Goal: Task Accomplishment & Management: Manage account settings

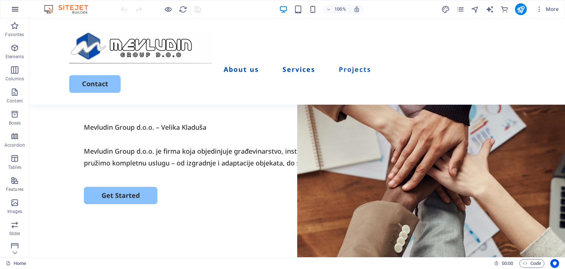
click at [12, 7] on icon "button" at bounding box center [15, 9] width 9 height 9
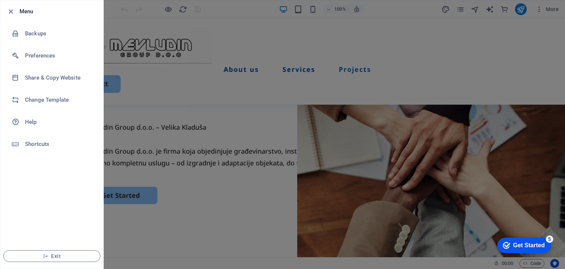
scroll to position [2133, 0]
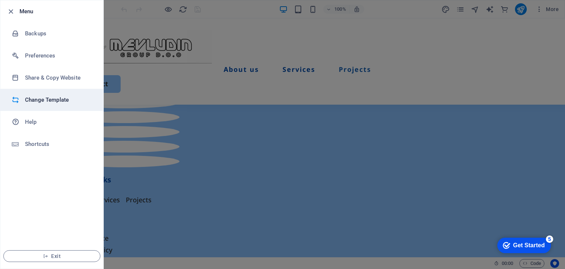
click at [57, 95] on h6 "Change Template" at bounding box center [59, 99] width 68 height 9
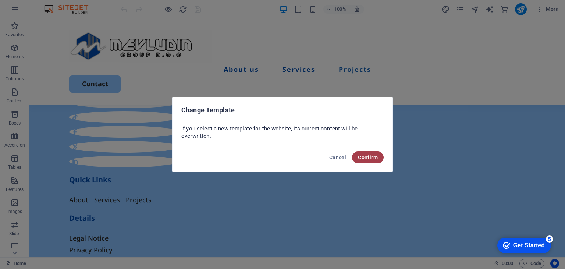
click at [367, 159] on span "Confirm" at bounding box center [368, 157] width 20 height 6
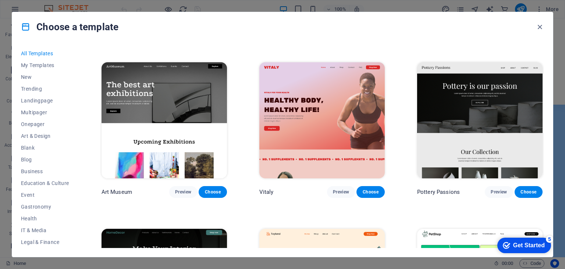
scroll to position [184, 0]
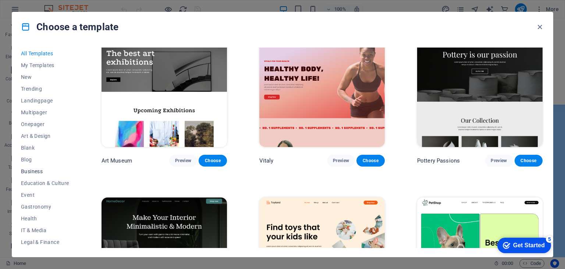
click at [34, 167] on button "Business" at bounding box center [45, 171] width 48 height 12
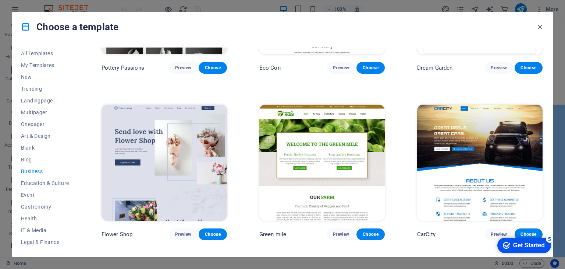
scroll to position [147, 0]
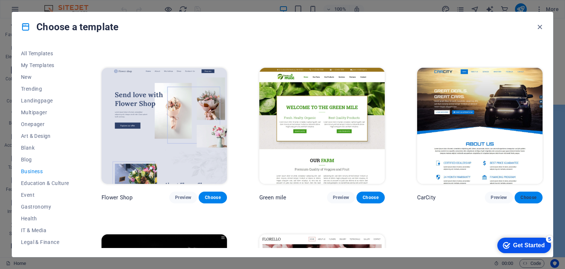
click at [518, 196] on button "Choose" at bounding box center [529, 197] width 28 height 12
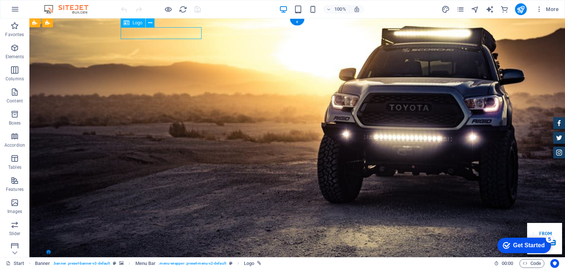
select select "px"
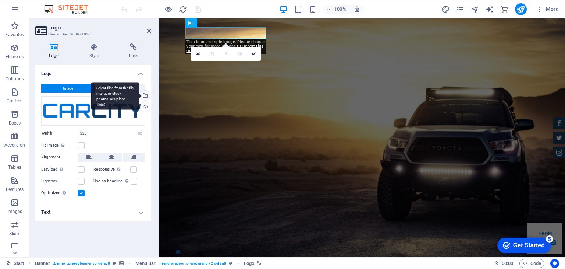
click at [148, 98] on div "Select files from the file manager, stock photos, or upload file(s)" at bounding box center [144, 96] width 11 height 11
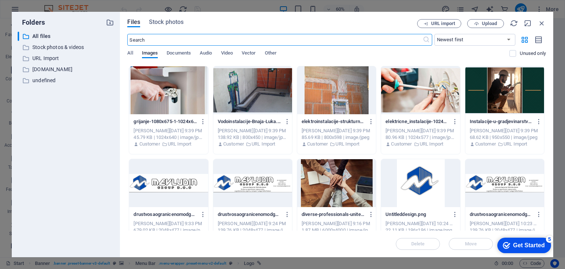
scroll to position [736, 0]
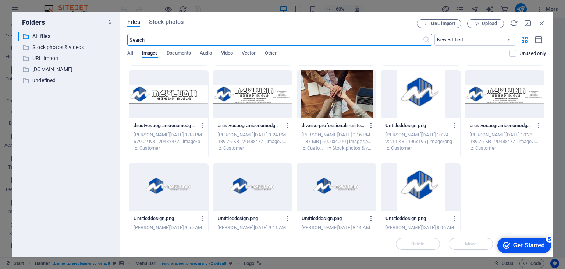
click at [199, 195] on div at bounding box center [168, 187] width 79 height 48
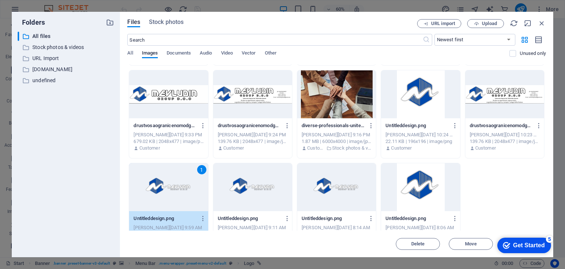
click at [179, 186] on div "1" at bounding box center [168, 187] width 79 height 48
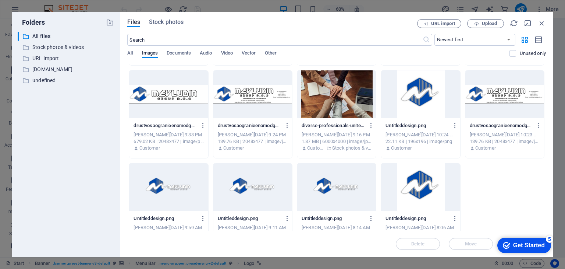
click at [179, 186] on div at bounding box center [168, 187] width 79 height 48
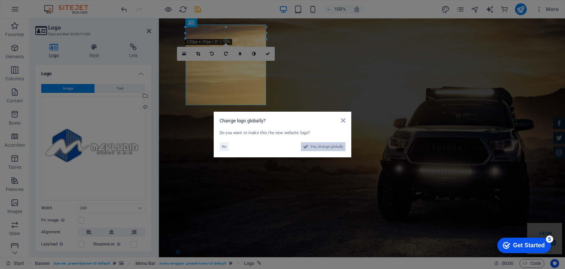
click at [331, 146] on span "Yes, change globally" at bounding box center [327, 146] width 33 height 9
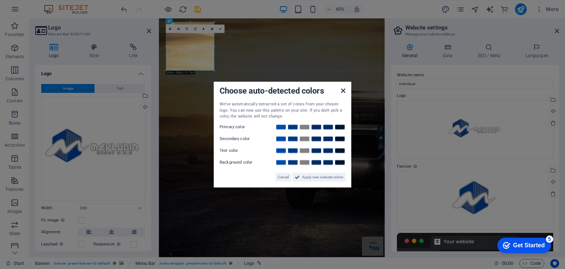
click at [344, 91] on icon at bounding box center [343, 91] width 4 height 6
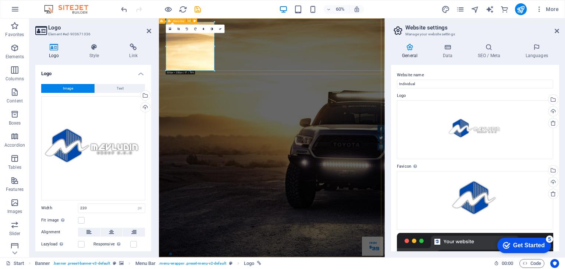
drag, startPoint x: 374, startPoint y: 65, endPoint x: 306, endPoint y: 78, distance: 69.4
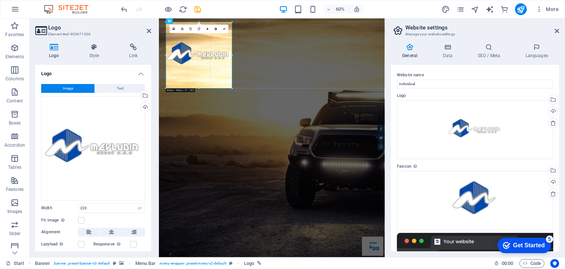
drag, startPoint x: 214, startPoint y: 70, endPoint x: 94, endPoint y: 120, distance: 130.1
click at [184, 31] on link at bounding box center [182, 29] width 8 height 8
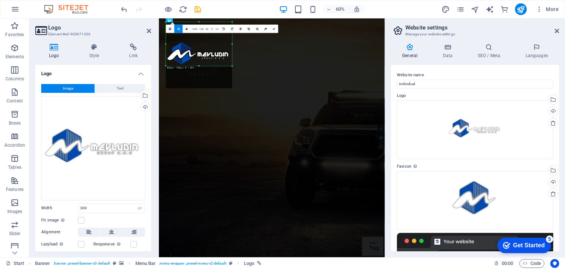
drag, startPoint x: 200, startPoint y: 88, endPoint x: 205, endPoint y: 50, distance: 37.6
click at [205, 50] on div "180 170 160 150 140 130 120 110 100 90 80 70 60 50 40 30 20 10 0 -10 -20 -30 -4…" at bounding box center [199, 44] width 66 height 44
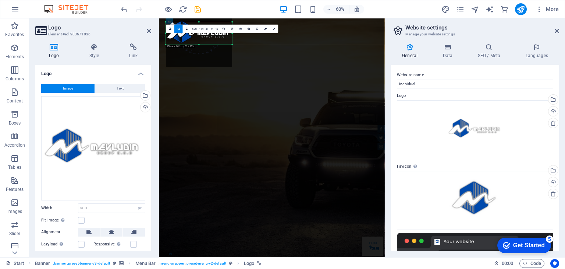
drag, startPoint x: 199, startPoint y: 22, endPoint x: 197, endPoint y: 57, distance: 35.7
click at [197, 45] on div "180 170 160 150 140 130 120 110 100 90 80 70 60 50 40 30 20 10 0 -10 -20 -30 -4…" at bounding box center [199, 33] width 66 height 22
drag, startPoint x: 197, startPoint y: 21, endPoint x: 199, endPoint y: 18, distance: 3.8
click at [199, 18] on div "H1 Banner Container Preset HTML Preset Container Preset Container Container Pre…" at bounding box center [272, 137] width 226 height 238
click at [276, 30] on link at bounding box center [274, 29] width 8 height 8
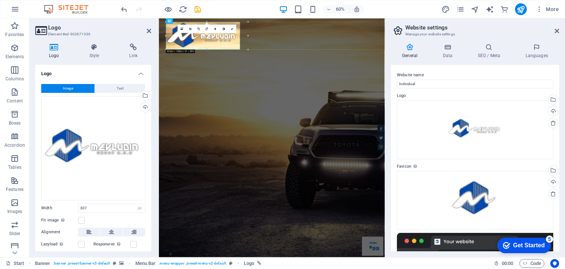
drag, startPoint x: 233, startPoint y: 46, endPoint x: 137, endPoint y: 62, distance: 98.0
drag, startPoint x: 247, startPoint y: 52, endPoint x: 120, endPoint y: 42, distance: 127.4
type input "300"
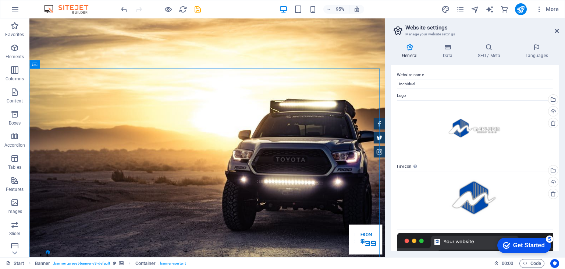
click at [559, 29] on aside "Website settings Manage your website settings General Data SEO / Meta Languages…" at bounding box center [475, 137] width 180 height 238
click at [556, 31] on icon at bounding box center [557, 31] width 4 height 6
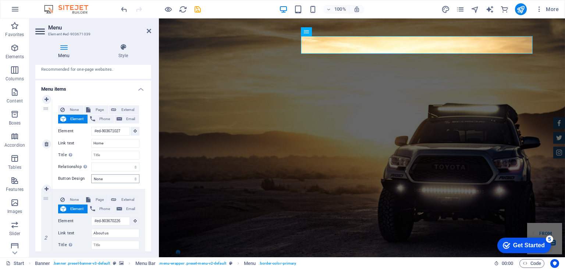
scroll to position [74, 0]
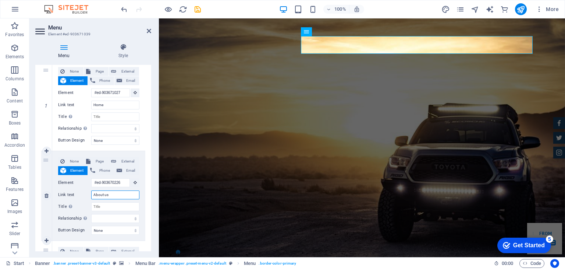
drag, startPoint x: 109, startPoint y: 196, endPoint x: 79, endPoint y: 196, distance: 29.8
click at [79, 196] on div "Link text About us" at bounding box center [98, 194] width 81 height 9
type input "O"
select select
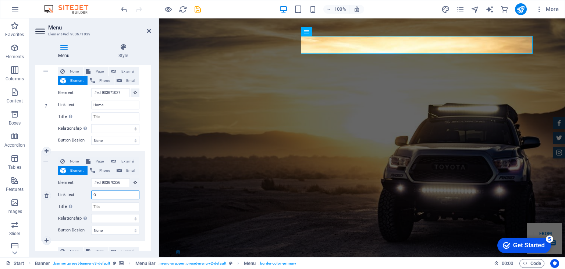
select select
type input "O NA"
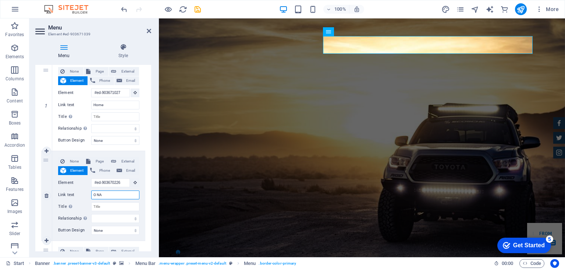
select select
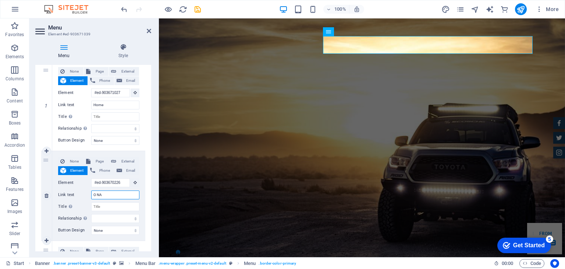
select select
type input "O NAMA"
select select
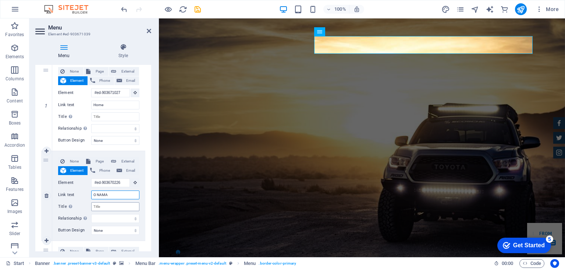
select select
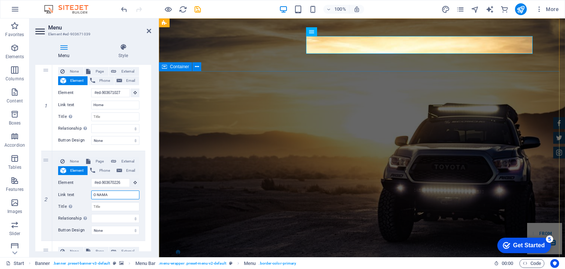
type input "O NAMA"
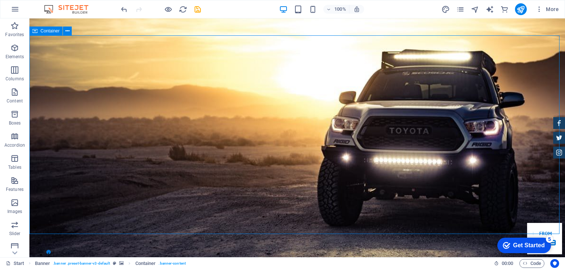
scroll to position [37, 0]
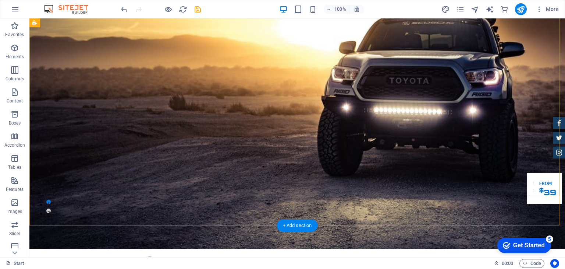
scroll to position [74, 0]
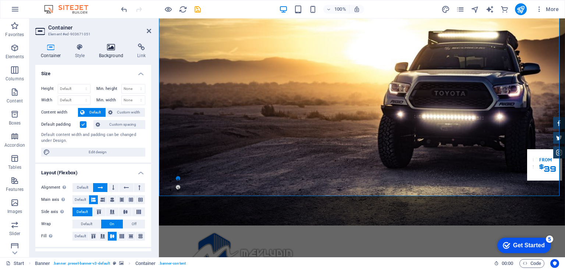
click at [116, 49] on icon at bounding box center [111, 46] width 36 height 7
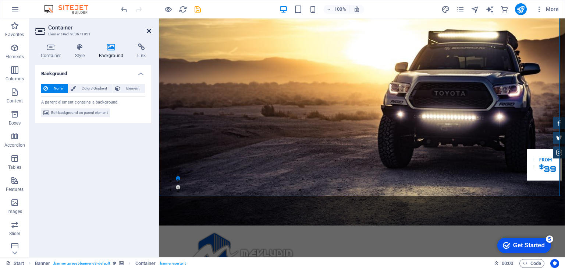
click at [148, 31] on icon at bounding box center [149, 31] width 4 height 6
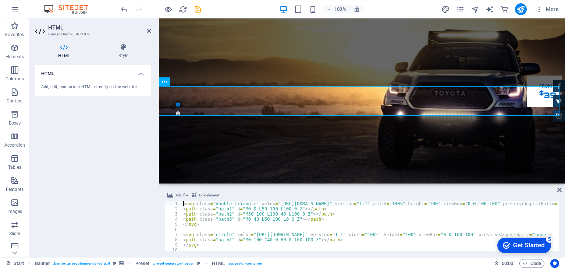
scroll to position [183, 0]
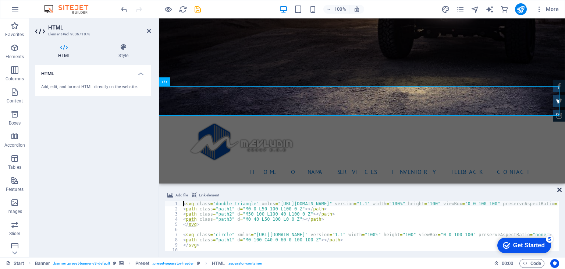
click at [559, 190] on icon at bounding box center [560, 190] width 4 height 6
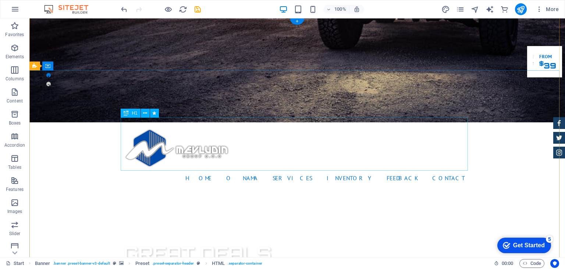
scroll to position [0, 0]
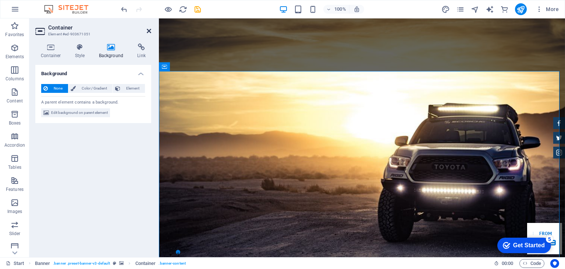
click at [147, 31] on icon at bounding box center [149, 31] width 4 height 6
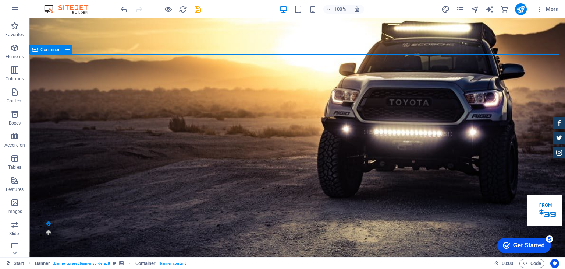
scroll to position [37, 0]
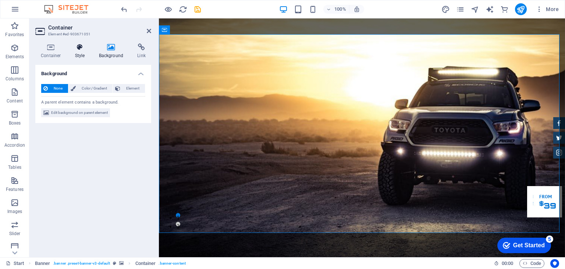
click at [85, 45] on icon at bounding box center [80, 46] width 21 height 7
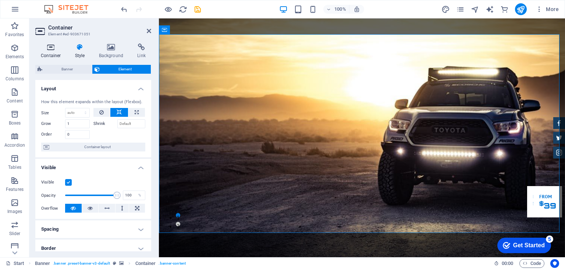
click at [57, 45] on icon at bounding box center [50, 46] width 31 height 7
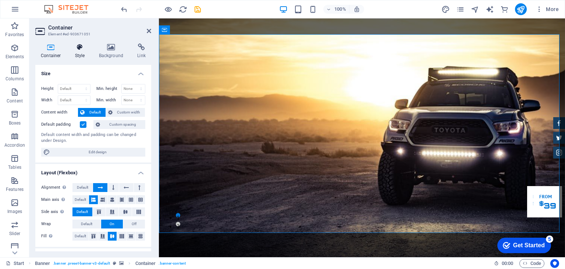
click at [86, 48] on icon at bounding box center [80, 46] width 21 height 7
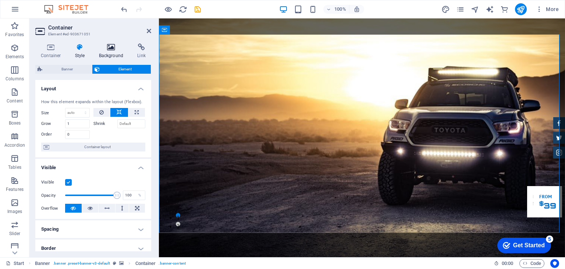
click at [104, 47] on icon at bounding box center [111, 46] width 36 height 7
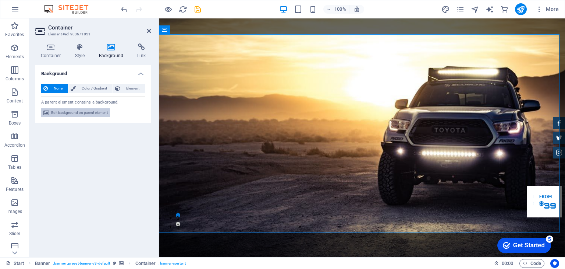
click at [84, 116] on span "Edit background on parent element" at bounding box center [79, 112] width 57 height 9
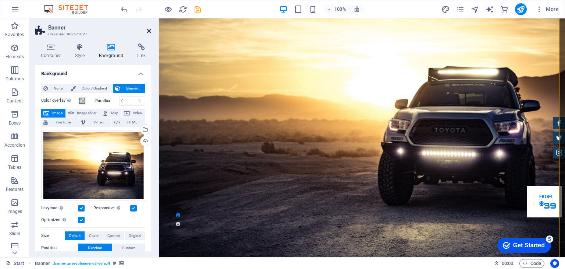
click at [147, 31] on icon at bounding box center [149, 31] width 4 height 6
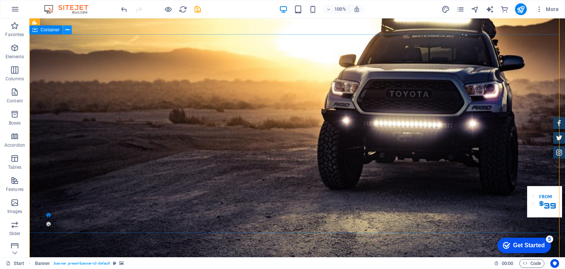
click at [64, 31] on button at bounding box center [67, 29] width 9 height 9
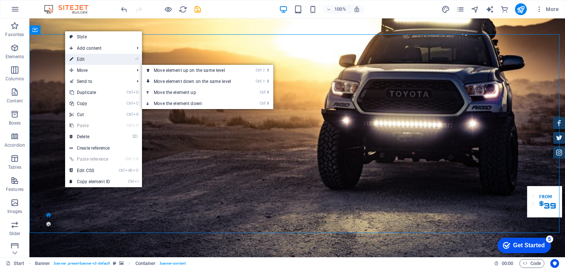
click at [84, 60] on link "⏎ Edit" at bounding box center [89, 59] width 49 height 11
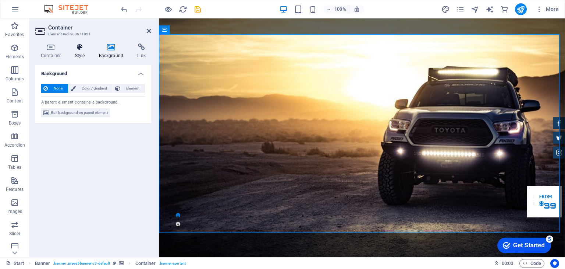
click at [74, 53] on h4 "Style" at bounding box center [82, 50] width 24 height 15
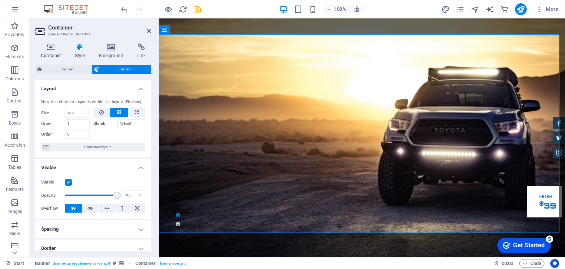
click at [56, 56] on h4 "Container" at bounding box center [52, 50] width 34 height 15
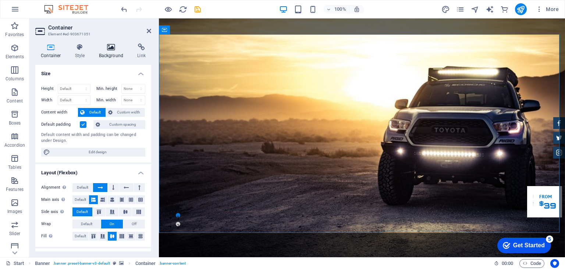
click at [127, 47] on icon at bounding box center [111, 46] width 36 height 7
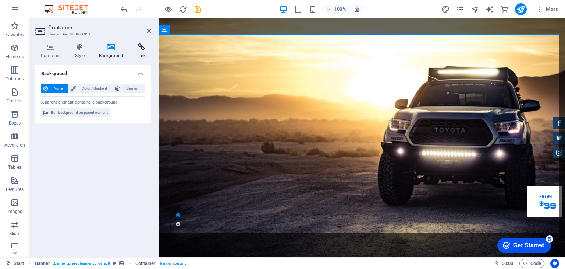
click at [141, 47] on icon at bounding box center [142, 46] width 20 height 7
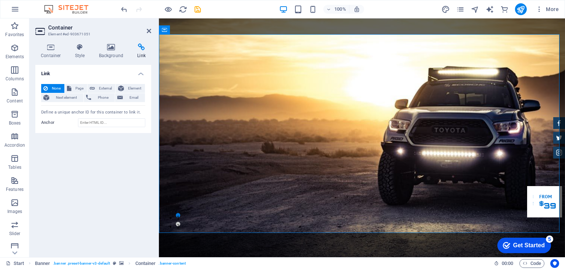
click at [152, 26] on aside "Container Element #ed-903671051 Container Style Background Link Size Height Def…" at bounding box center [94, 137] width 130 height 238
click at [151, 29] on icon at bounding box center [149, 31] width 4 height 6
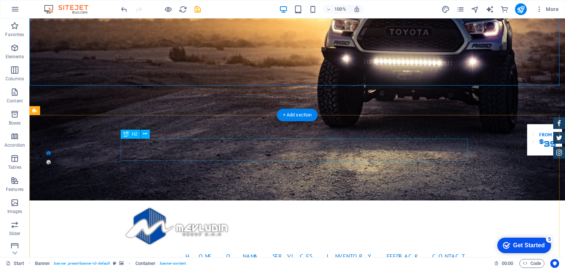
scroll to position [184, 0]
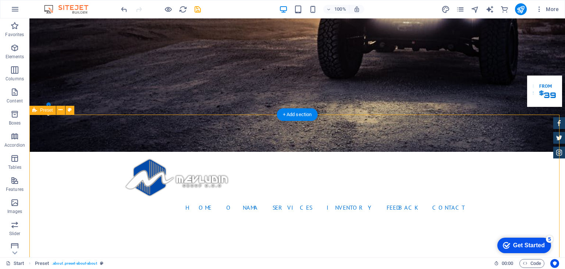
scroll to position [221, 0]
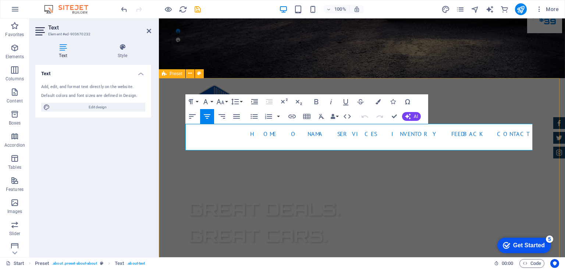
drag, startPoint x: 522, startPoint y: 146, endPoint x: 183, endPoint y: 109, distance: 341.8
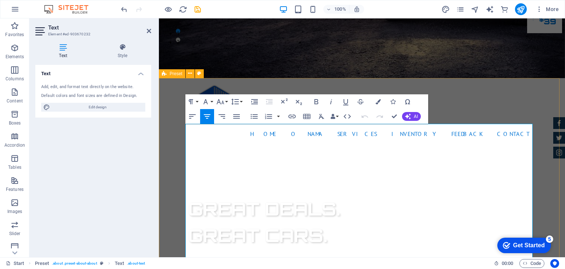
scroll to position [6133, 1]
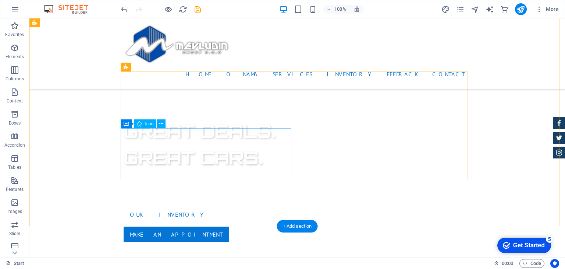
scroll to position [442, 0]
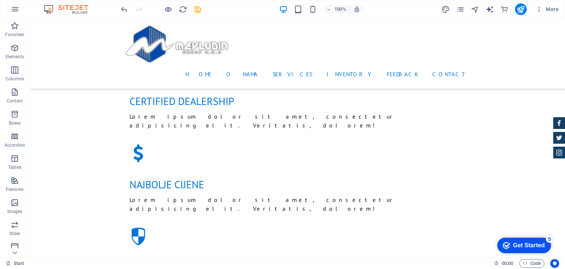
scroll to position [626, 0]
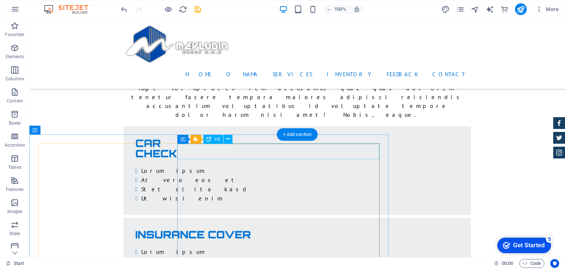
scroll to position [1546, 0]
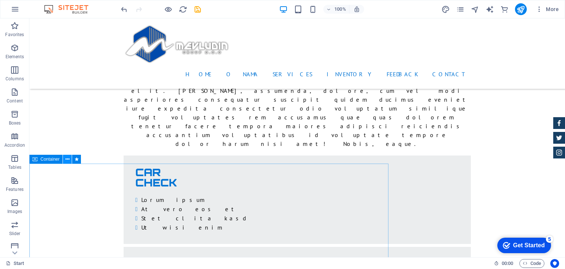
click at [66, 160] on icon at bounding box center [68, 159] width 4 height 8
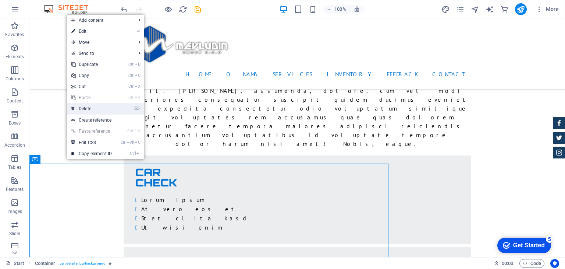
click at [84, 106] on link "⌦ Delete" at bounding box center [91, 108] width 49 height 11
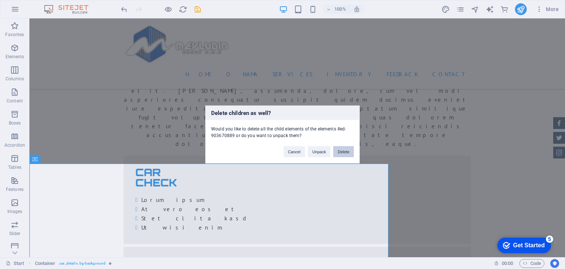
click at [345, 152] on button "Delete" at bounding box center [343, 151] width 21 height 11
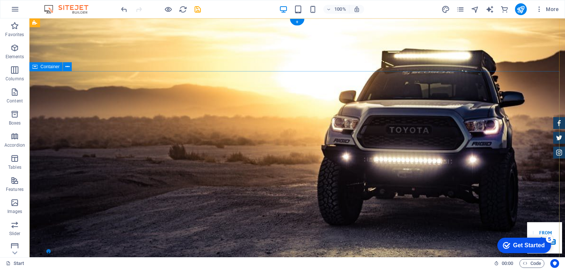
scroll to position [0, 0]
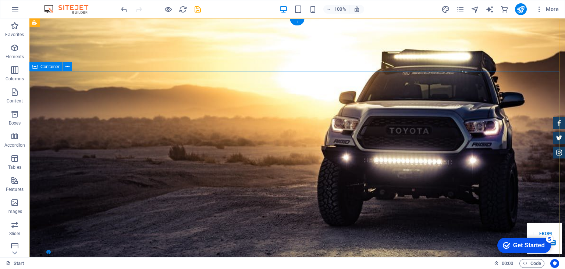
click at [68, 68] on icon at bounding box center [68, 67] width 4 height 8
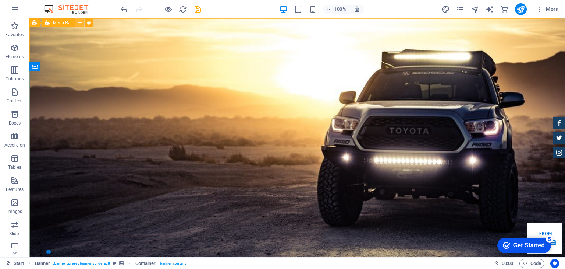
click at [79, 24] on icon at bounding box center [80, 23] width 4 height 8
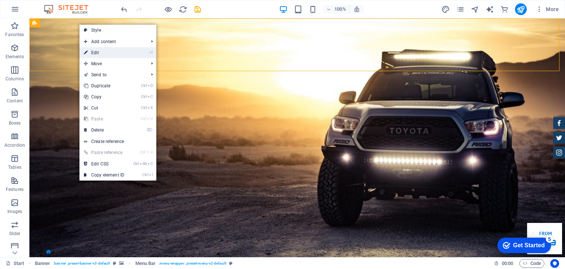
click at [98, 52] on link "⏎ Edit" at bounding box center [103, 52] width 49 height 11
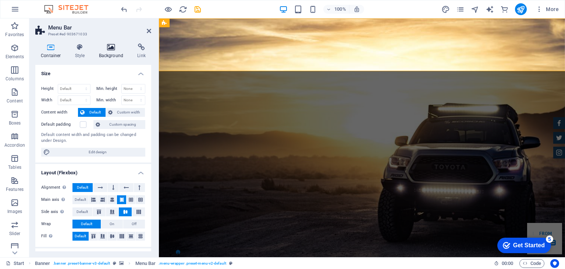
click at [112, 44] on icon at bounding box center [111, 46] width 36 height 7
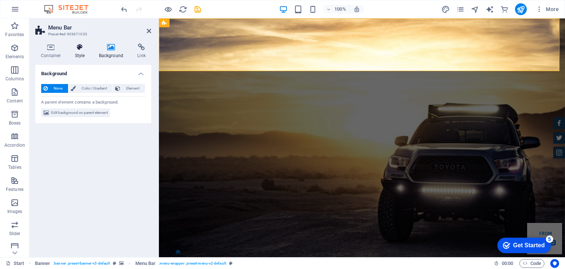
click at [76, 55] on h4 "Style" at bounding box center [82, 50] width 24 height 15
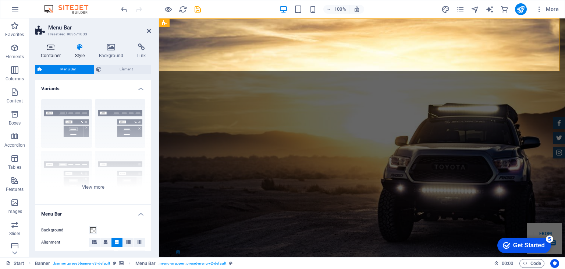
click at [61, 54] on h4 "Container" at bounding box center [52, 50] width 34 height 15
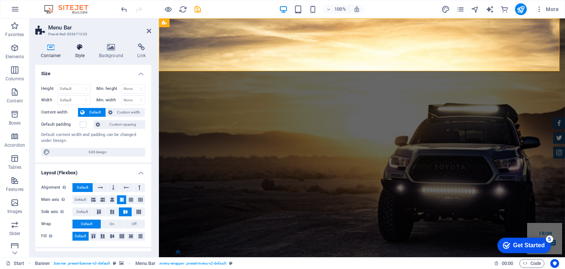
click at [75, 53] on h4 "Style" at bounding box center [82, 50] width 24 height 15
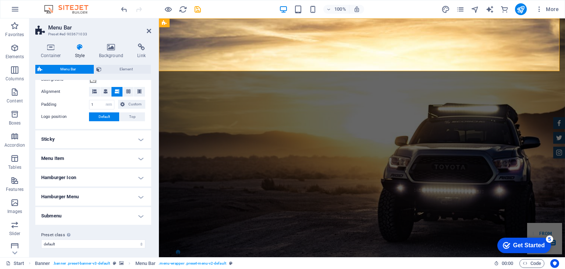
scroll to position [153, 0]
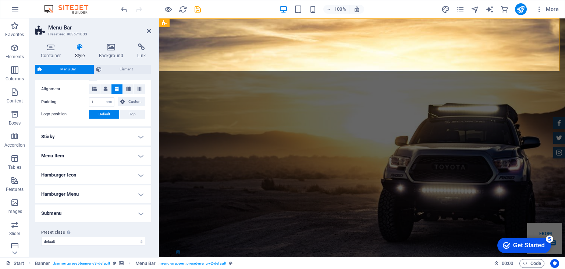
click at [110, 160] on h4 "Menu Item" at bounding box center [93, 156] width 116 height 18
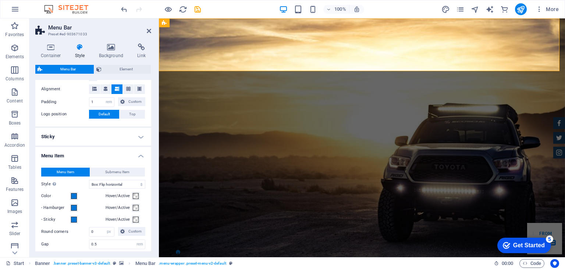
click at [116, 156] on h4 "Menu Item" at bounding box center [93, 153] width 116 height 13
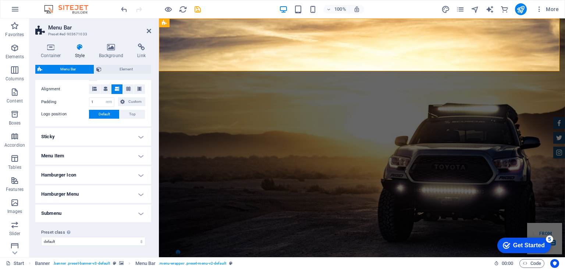
click at [118, 169] on h4 "Hamburger Icon" at bounding box center [93, 175] width 116 height 18
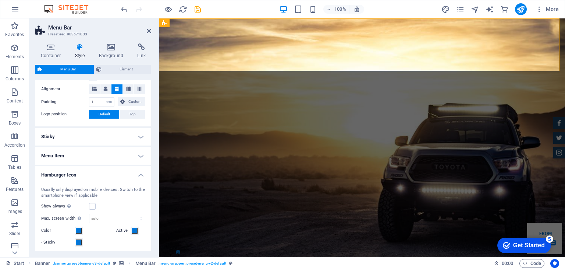
click at [118, 169] on h4 "Hamburger Icon" at bounding box center [93, 172] width 116 height 13
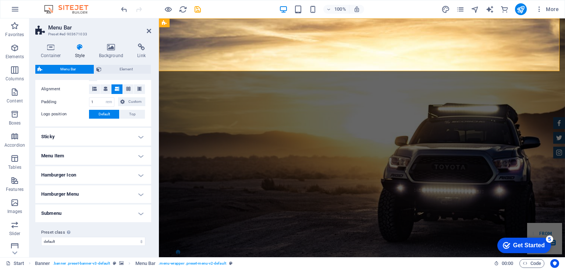
click at [122, 199] on h4 "Hamburger Menu" at bounding box center [93, 194] width 116 height 18
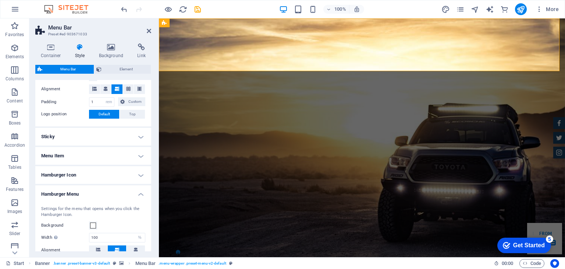
click at [122, 199] on div "Settings for the menu that opens when you click the Hamburger Icon. Background …" at bounding box center [93, 255] width 119 height 115
click at [152, 31] on aside "Menu Bar Preset #ed-903671033 Container Style Background Link Size Height Defau…" at bounding box center [94, 137] width 130 height 238
click at [151, 32] on icon at bounding box center [149, 31] width 4 height 6
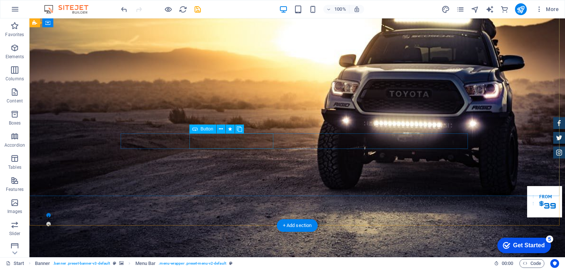
scroll to position [74, 0]
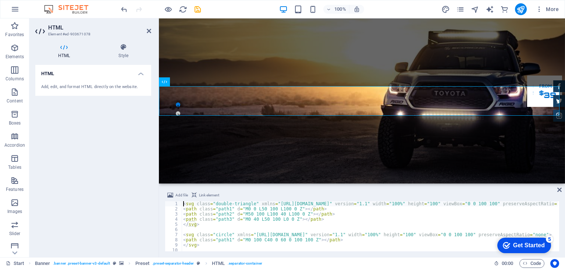
scroll to position [183, 0]
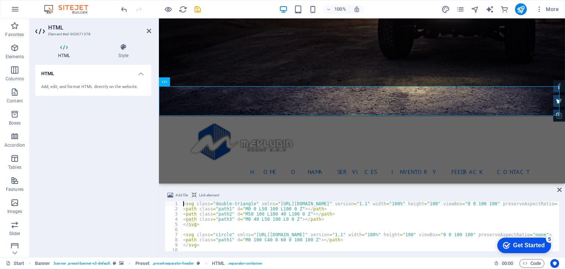
click at [559, 185] on div "Add file Link element <svg class="double-triangle" xmlns="[URL][DOMAIN_NAME]" v…" at bounding box center [362, 221] width 406 height 72
click at [561, 190] on icon at bounding box center [560, 190] width 4 height 6
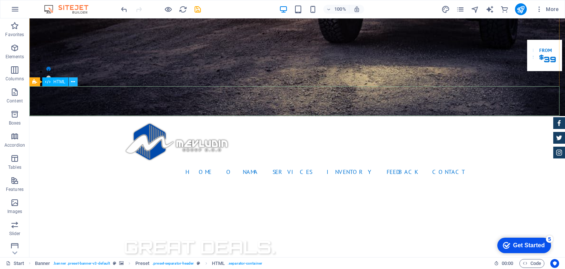
click at [73, 82] on icon at bounding box center [73, 82] width 4 height 8
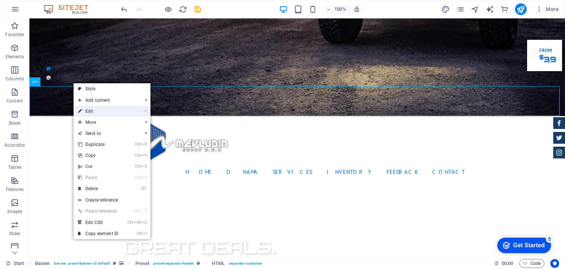
click at [97, 114] on link "⏎ Edit" at bounding box center [98, 111] width 49 height 11
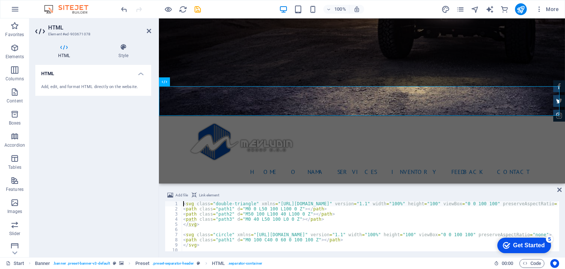
scroll to position [0, 0]
click at [559, 189] on icon at bounding box center [560, 190] width 4 height 6
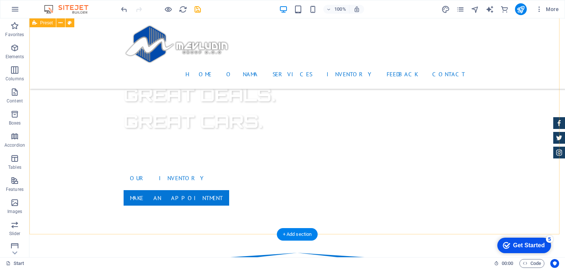
scroll to position [442, 0]
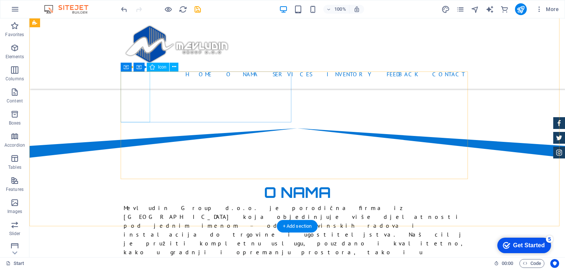
select select "xMidYMid"
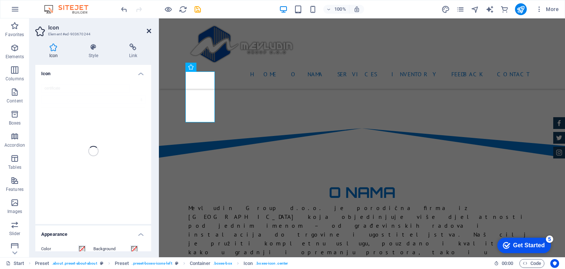
click at [149, 31] on icon at bounding box center [149, 31] width 4 height 6
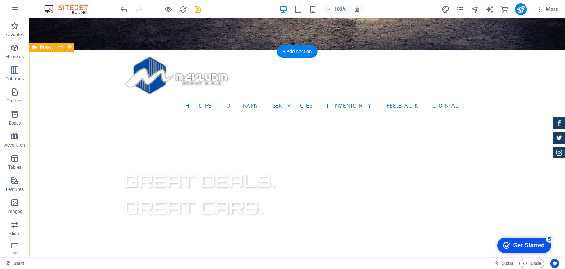
scroll to position [212, 0]
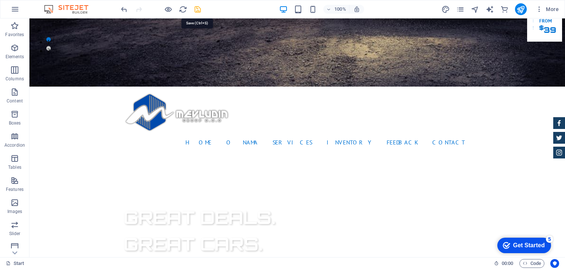
click at [197, 9] on icon "save" at bounding box center [198, 9] width 8 height 8
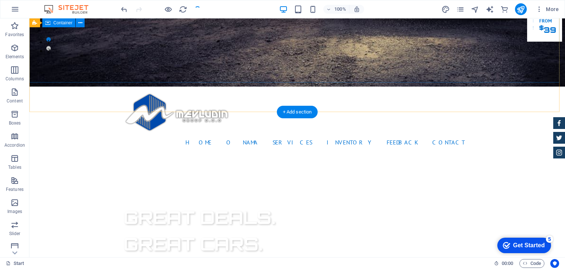
scroll to position [28, 0]
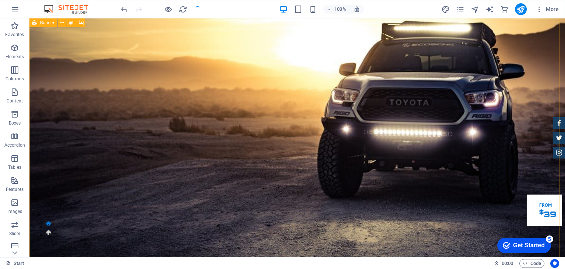
click at [33, 25] on icon at bounding box center [34, 22] width 5 height 9
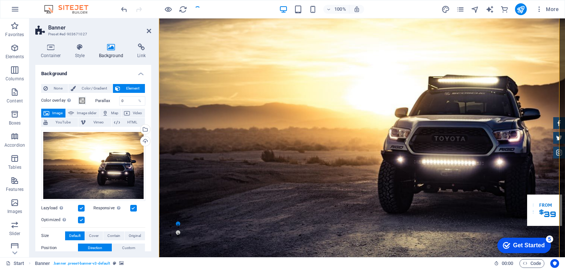
click at [110, 49] on icon at bounding box center [111, 46] width 36 height 7
click at [144, 130] on div "Select files from the file manager, stock photos, or upload file(s)" at bounding box center [144, 129] width 11 height 11
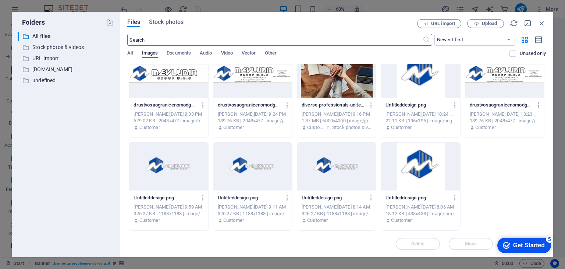
scroll to position [720, 0]
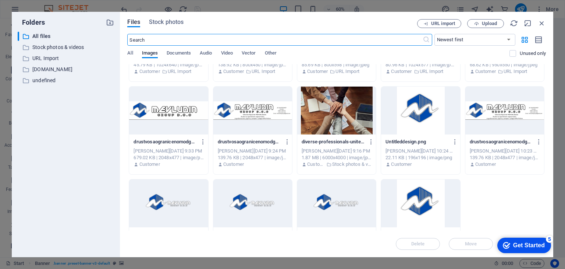
click at [337, 125] on div at bounding box center [336, 110] width 79 height 48
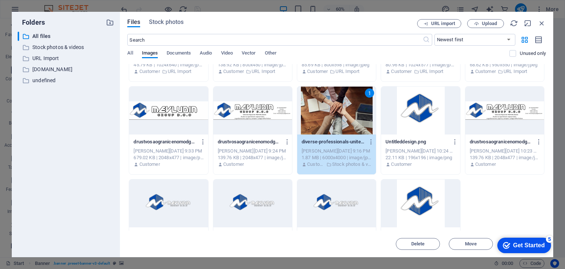
click at [315, 105] on div "1" at bounding box center [336, 110] width 79 height 48
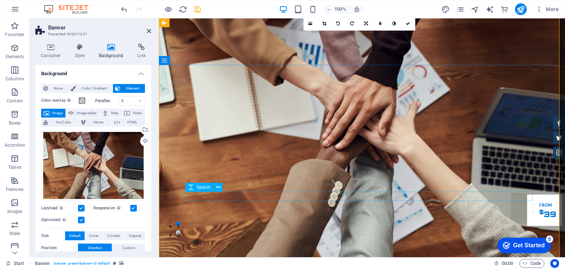
scroll to position [0, 0]
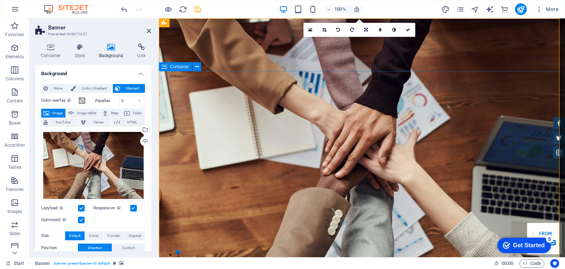
click at [148, 32] on icon at bounding box center [149, 31] width 4 height 6
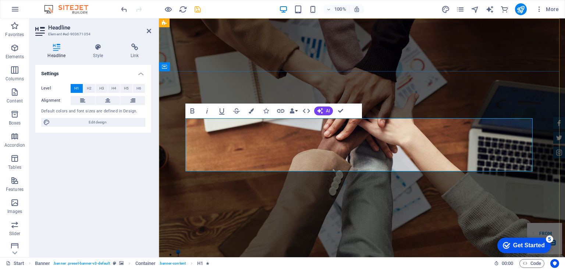
drag, startPoint x: 303, startPoint y: 158, endPoint x: 189, endPoint y: 131, distance: 116.7
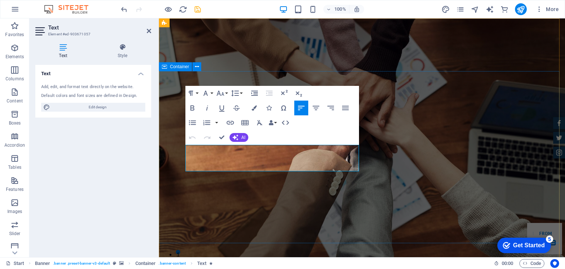
drag, startPoint x: 216, startPoint y: 165, endPoint x: 166, endPoint y: 149, distance: 52.6
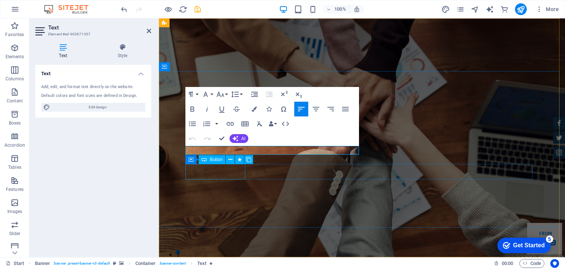
scroll to position [33, 1]
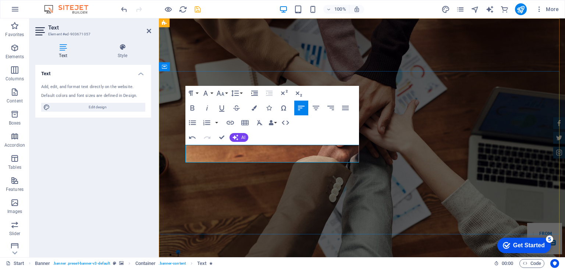
scroll to position [99, 1]
drag, startPoint x: 200, startPoint y: 159, endPoint x: 184, endPoint y: 158, distance: 15.5
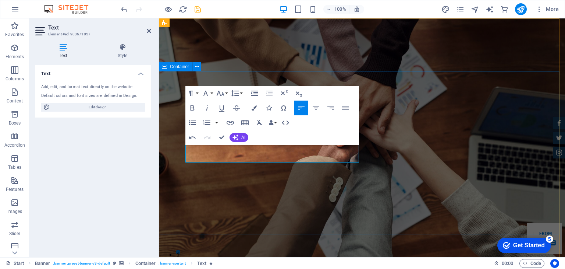
drag, startPoint x: 291, startPoint y: 157, endPoint x: 167, endPoint y: 147, distance: 124.0
click at [257, 109] on icon "button" at bounding box center [254, 107] width 5 height 5
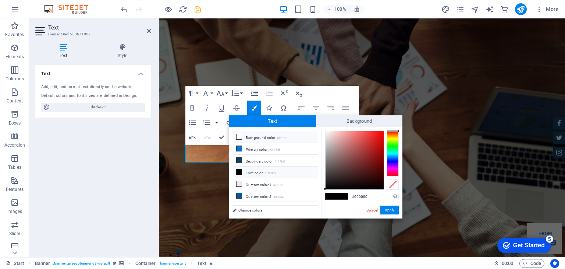
click at [247, 138] on li "Background color #ffffff" at bounding box center [275, 137] width 85 height 12
type input "#ffffff"
click at [393, 210] on button "Apply" at bounding box center [390, 209] width 18 height 9
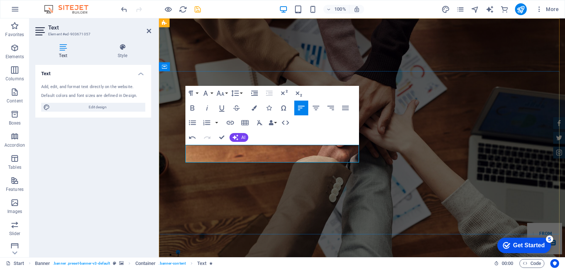
drag, startPoint x: 402, startPoint y: 164, endPoint x: 531, endPoint y: 164, distance: 129.9
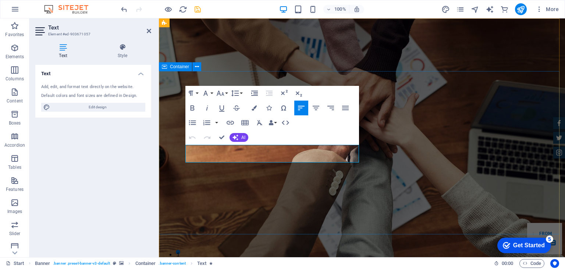
drag, startPoint x: 290, startPoint y: 150, endPoint x: 169, endPoint y: 150, distance: 120.7
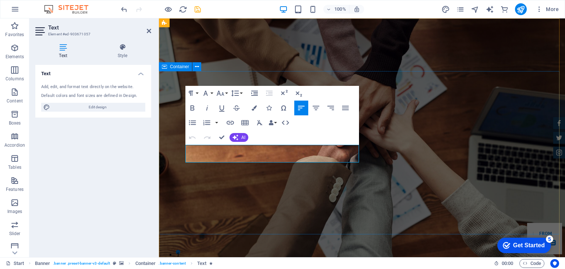
copy span "Sve što vaš dom traži – na jednom mjestu"
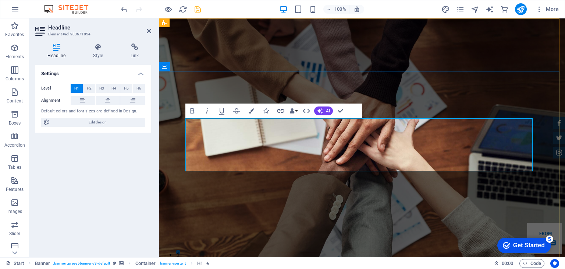
drag, startPoint x: 249, startPoint y: 133, endPoint x: 236, endPoint y: 133, distance: 12.5
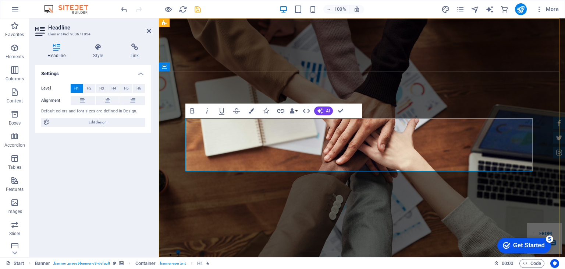
click at [156, 130] on aside "Headline Element #ed-903671054 Headline Style Link Settings Level H1 H2 H3 H4 H…" at bounding box center [94, 137] width 130 height 238
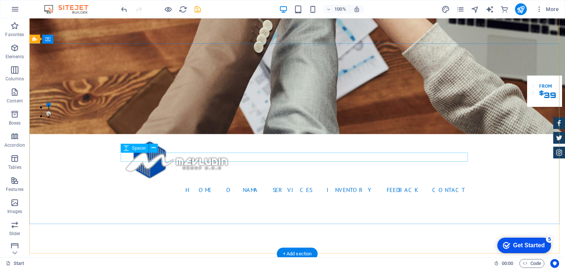
scroll to position [0, 0]
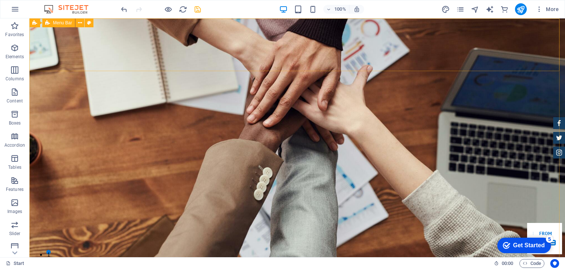
click at [54, 22] on span "Menu Bar" at bounding box center [62, 23] width 19 height 4
select select "rem"
select select "%"
select select "rem"
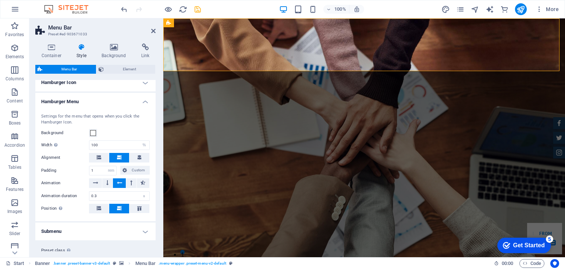
scroll to position [262, 0]
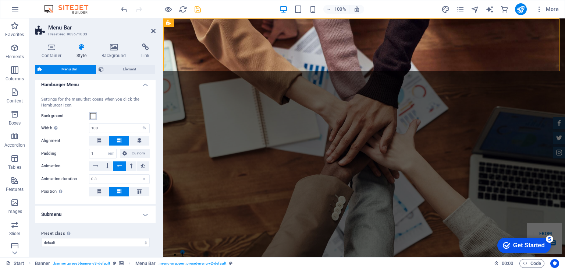
click at [96, 116] on span at bounding box center [93, 116] width 6 height 6
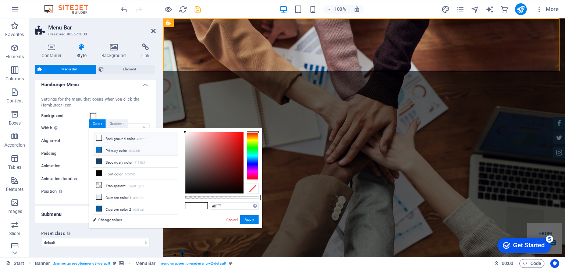
click at [97, 152] on li "Primary color #0475d5" at bounding box center [135, 150] width 85 height 12
type input "#0475d5"
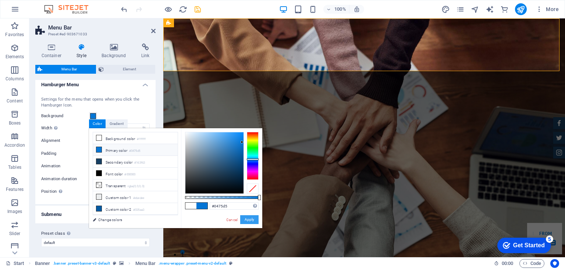
click at [254, 218] on button "Apply" at bounding box center [249, 219] width 18 height 9
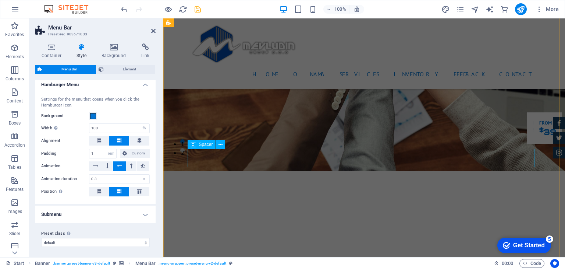
scroll to position [331, 0]
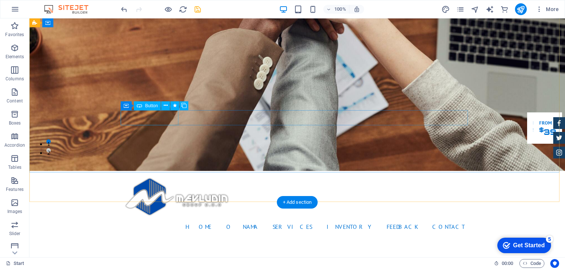
scroll to position [0, 0]
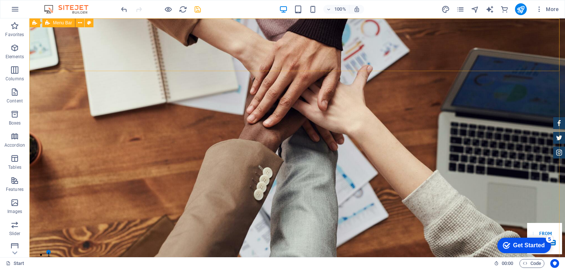
click at [57, 22] on span "Menu Bar" at bounding box center [62, 23] width 19 height 4
select select "rem"
select select "%"
select select "rem"
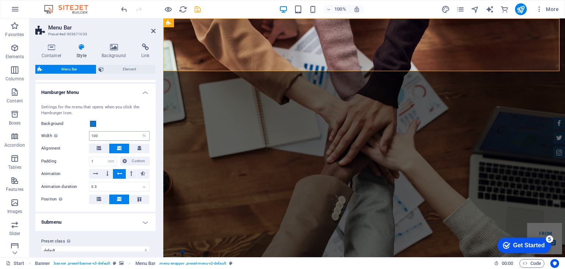
scroll to position [262, 0]
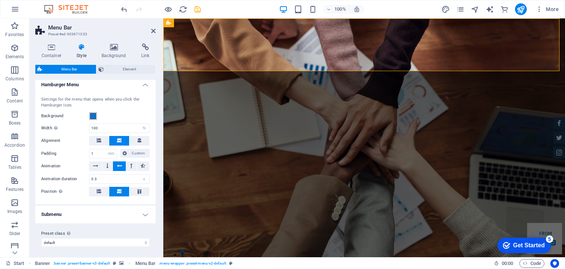
click at [91, 114] on span at bounding box center [93, 116] width 6 height 6
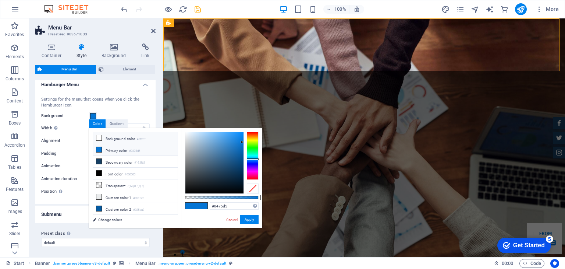
click at [117, 137] on li "Background color #ffffff" at bounding box center [135, 138] width 85 height 12
type input "#ffffff"
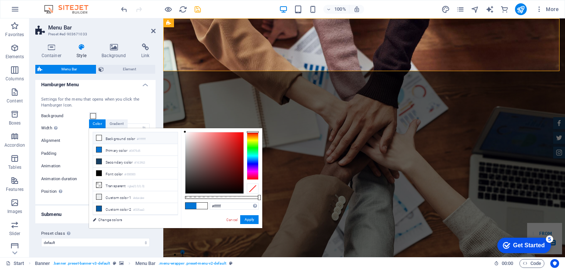
click at [85, 156] on label "Padding" at bounding box center [65, 153] width 48 height 9
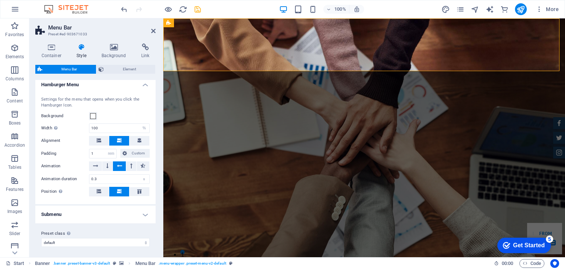
click at [99, 209] on h4 "Submenu" at bounding box center [95, 214] width 120 height 18
click at [99, 209] on h4 "Submenu" at bounding box center [95, 211] width 120 height 13
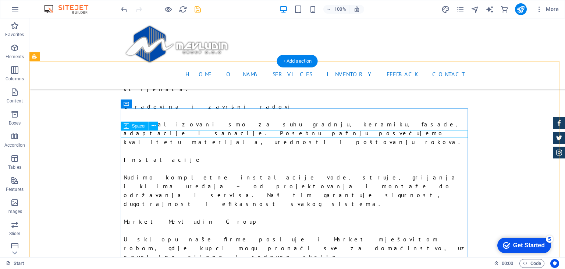
scroll to position [589, 0]
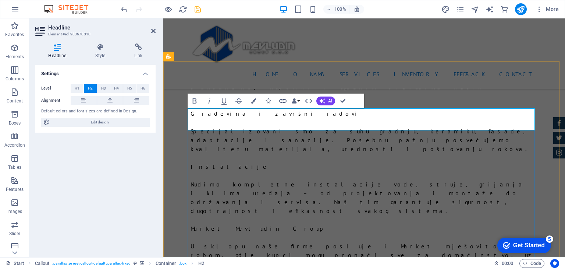
drag, startPoint x: 339, startPoint y: 119, endPoint x: 434, endPoint y: 121, distance: 95.7
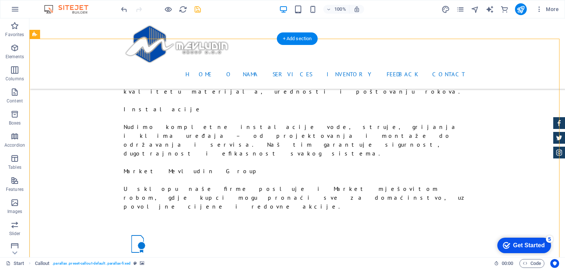
scroll to position [662, 0]
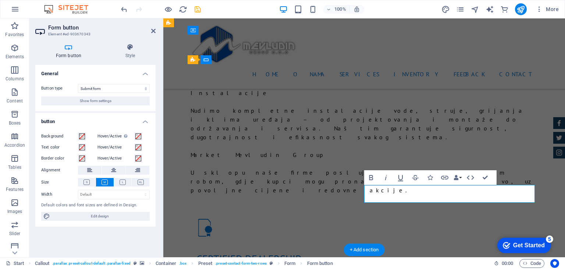
type button "Send your request"
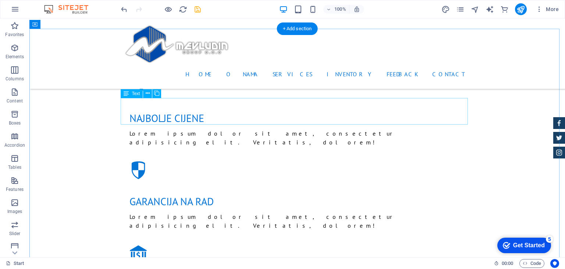
scroll to position [883, 0]
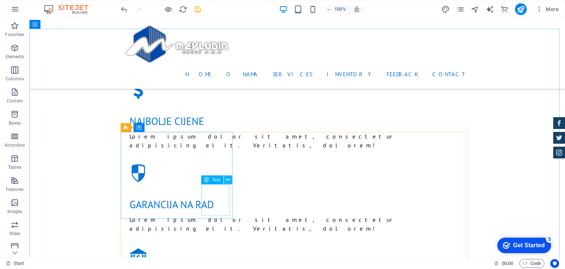
click at [226, 178] on icon at bounding box center [228, 180] width 4 height 8
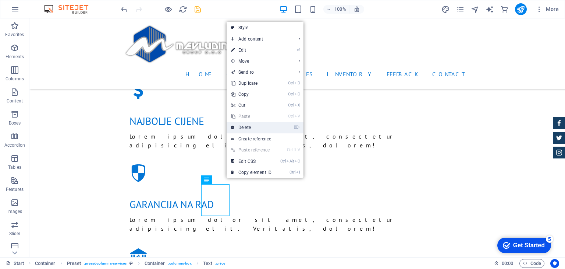
click at [251, 128] on link "⌦ Delete" at bounding box center [251, 127] width 49 height 11
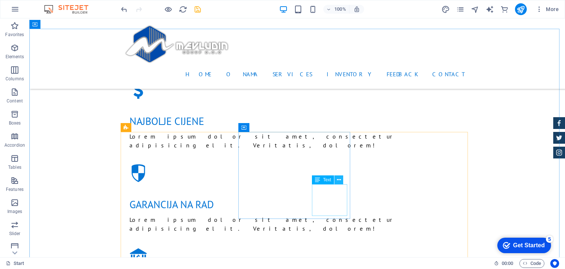
click at [339, 181] on icon at bounding box center [339, 180] width 4 height 8
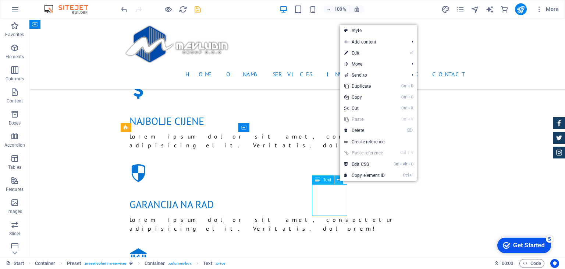
click at [339, 181] on icon at bounding box center [339, 180] width 4 height 8
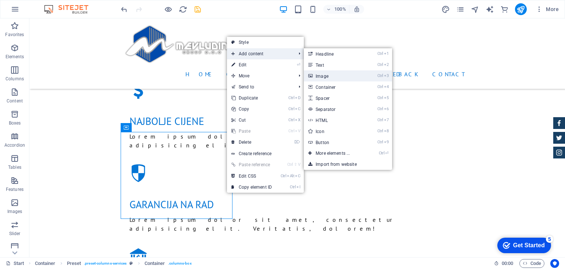
click at [321, 75] on link "Ctrl 3 Image" at bounding box center [334, 75] width 61 height 11
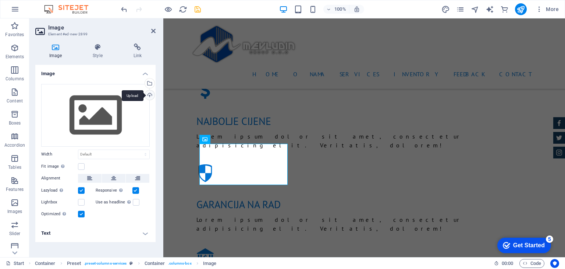
click at [152, 99] on div "Upload" at bounding box center [149, 95] width 11 height 11
click at [151, 83] on div "Select files from the file manager, stock photos, or upload file(s)" at bounding box center [149, 83] width 11 height 11
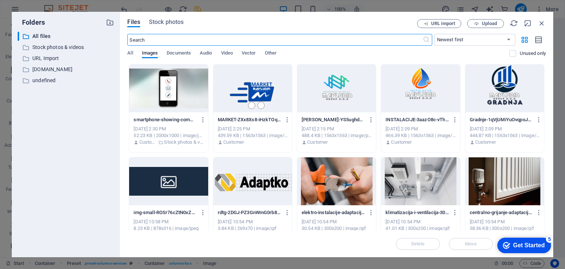
scroll to position [1018, 0]
click at [423, 98] on div at bounding box center [420, 88] width 79 height 48
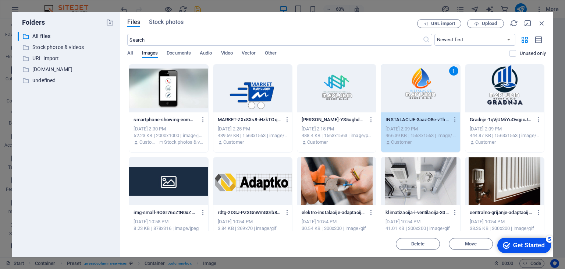
click at [424, 88] on div "1" at bounding box center [420, 88] width 79 height 48
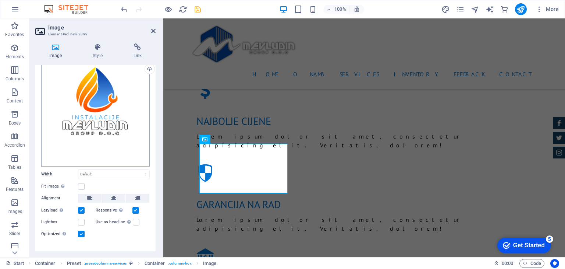
scroll to position [35, 0]
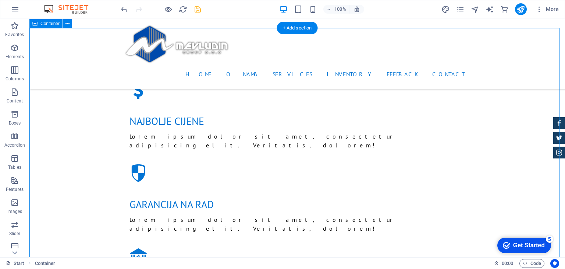
scroll to position [920, 0]
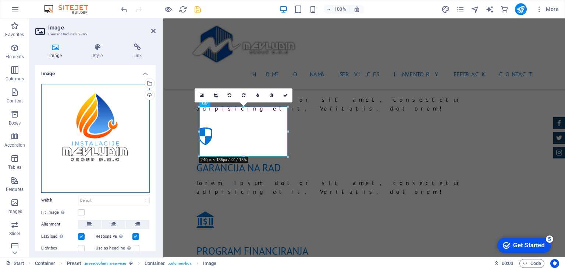
click at [122, 150] on div "Drag files here, click to choose files or select files from Files or our free s…" at bounding box center [95, 138] width 109 height 109
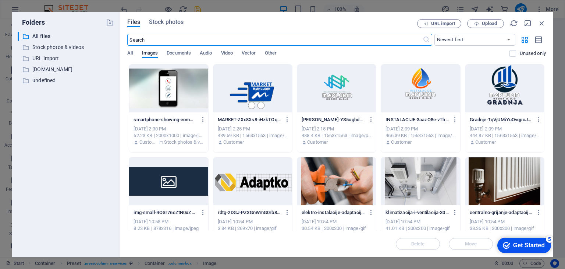
scroll to position [1054, 0]
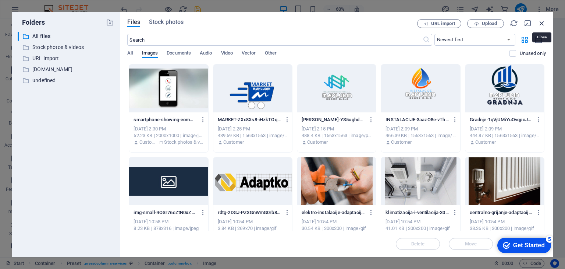
click at [542, 25] on icon "button" at bounding box center [542, 23] width 8 height 8
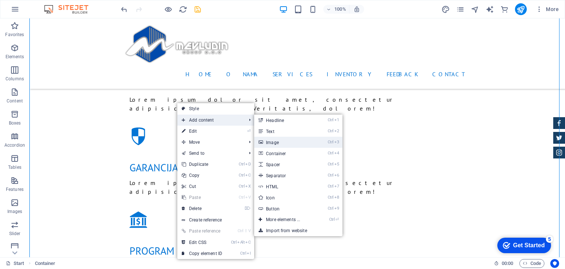
click at [275, 140] on link "Ctrl 3 Image" at bounding box center [284, 142] width 61 height 11
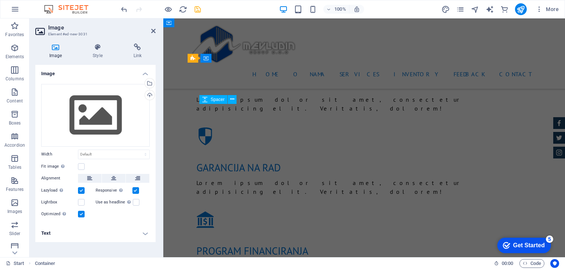
scroll to position [961, 0]
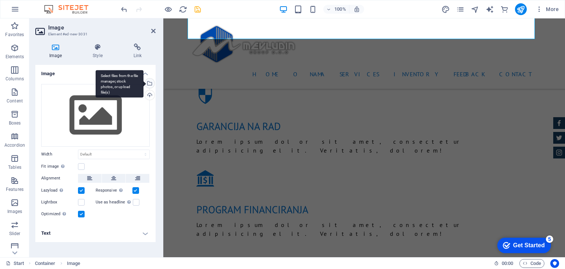
click at [150, 83] on div "Select files from the file manager, stock photos, or upload file(s)" at bounding box center [149, 83] width 11 height 11
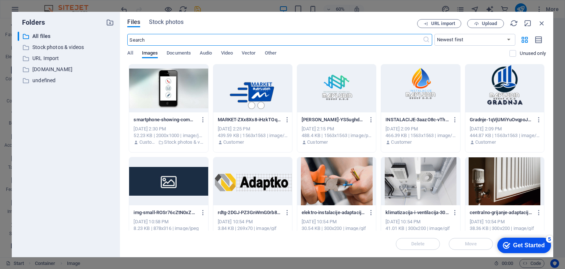
click at [414, 91] on div at bounding box center [420, 88] width 79 height 48
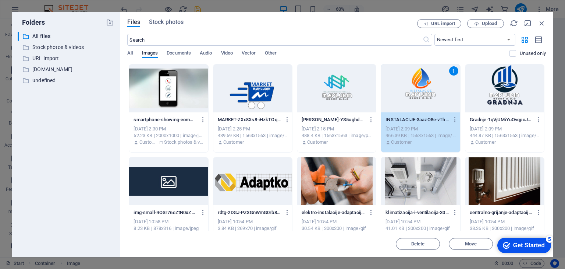
click at [414, 91] on div "1" at bounding box center [420, 88] width 79 height 48
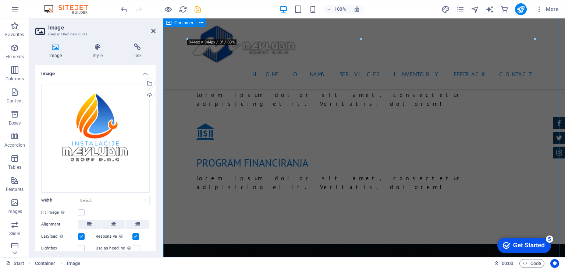
scroll to position [1267, 0]
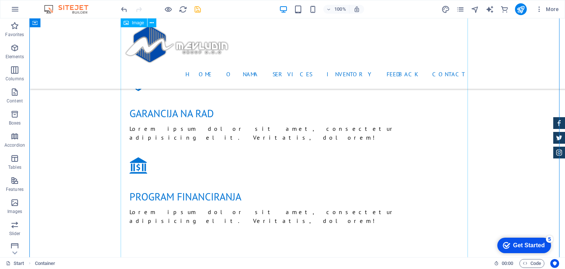
scroll to position [973, 0]
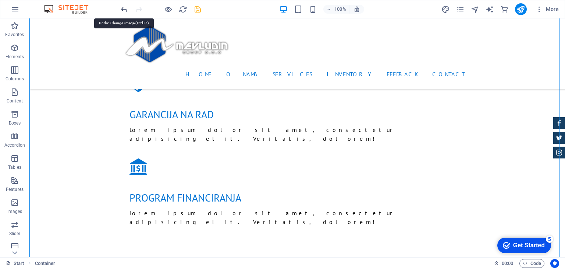
click at [124, 8] on icon "undo" at bounding box center [124, 9] width 8 height 8
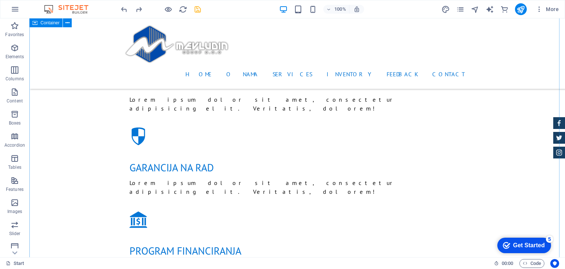
scroll to position [920, 0]
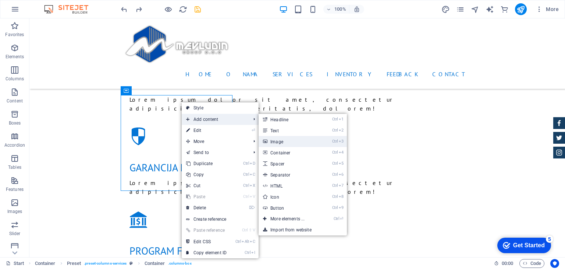
click at [280, 141] on link "Ctrl 3 Image" at bounding box center [289, 141] width 61 height 11
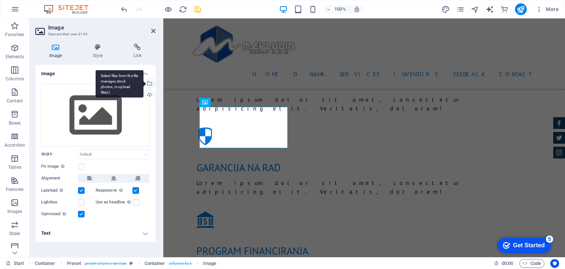
click at [150, 85] on div "Select files from the file manager, stock photos, or upload file(s)" at bounding box center [149, 83] width 11 height 11
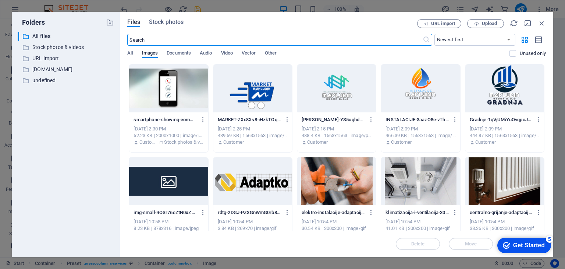
scroll to position [1054, 0]
click at [411, 96] on div at bounding box center [420, 88] width 79 height 48
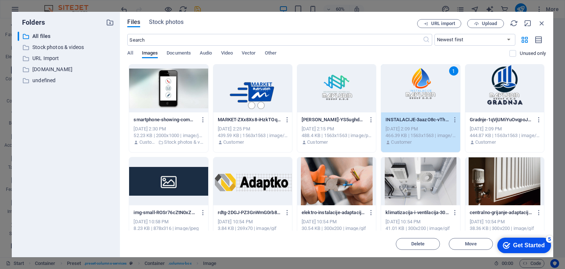
click at [411, 96] on div "1" at bounding box center [420, 88] width 79 height 48
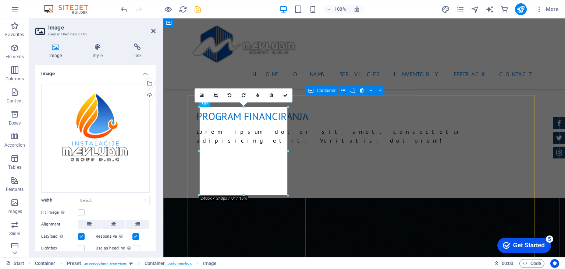
scroll to position [920, 0]
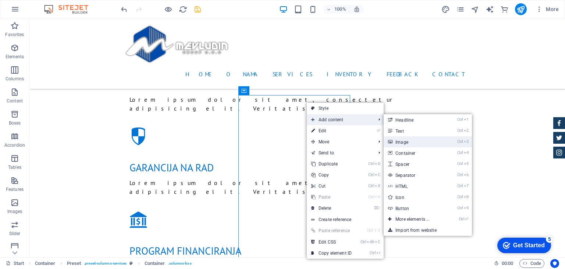
click at [408, 139] on link "Ctrl 3 Image" at bounding box center [414, 141] width 61 height 11
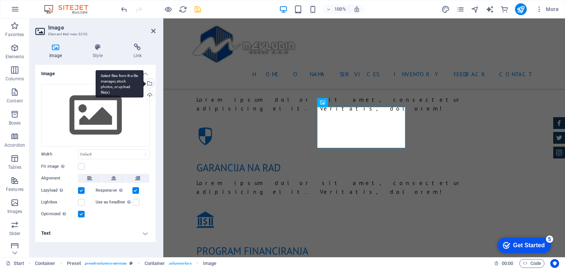
click at [152, 83] on div "Select files from the file manager, stock photos, or upload file(s)" at bounding box center [149, 83] width 11 height 11
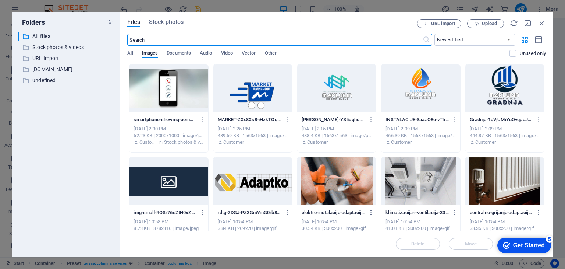
scroll to position [1054, 0]
click at [502, 75] on div at bounding box center [505, 88] width 79 height 48
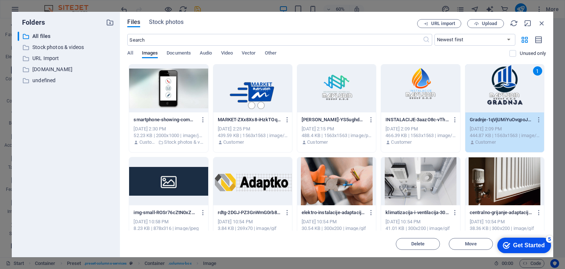
drag, startPoint x: 502, startPoint y: 75, endPoint x: 172, endPoint y: 94, distance: 330.3
click at [502, 75] on div "1" at bounding box center [505, 88] width 79 height 48
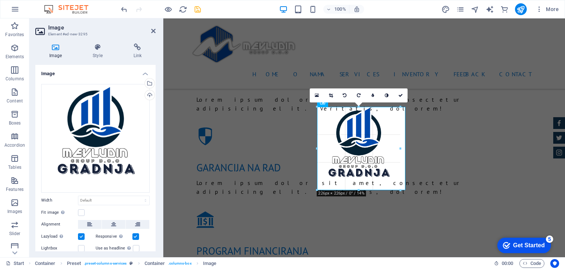
drag, startPoint x: 317, startPoint y: 195, endPoint x: 159, endPoint y: 158, distance: 162.7
type input "226"
select select "px"
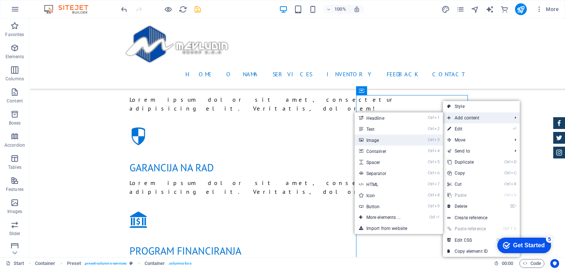
click at [396, 138] on link "Ctrl 3 Image" at bounding box center [385, 139] width 61 height 11
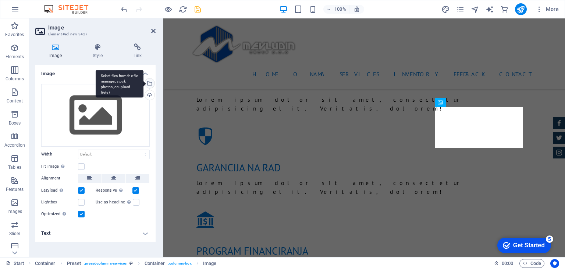
click at [144, 82] on div "Select files from the file manager, stock photos, or upload file(s)" at bounding box center [120, 84] width 48 height 28
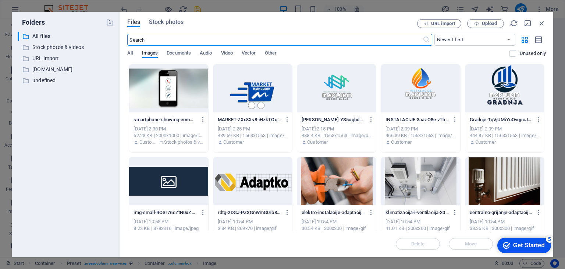
scroll to position [1054, 0]
click at [342, 91] on div at bounding box center [336, 88] width 79 height 48
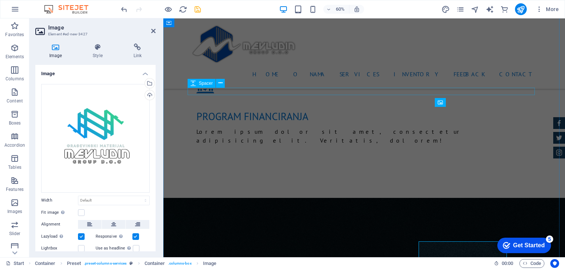
scroll to position [920, 0]
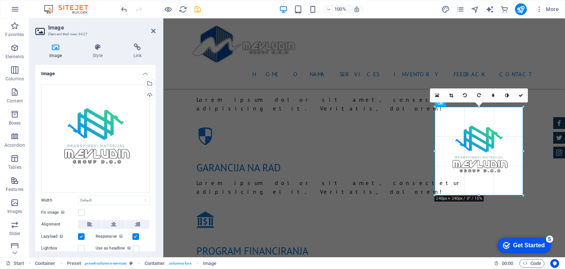
drag, startPoint x: 436, startPoint y: 193, endPoint x: 274, endPoint y: 172, distance: 163.3
click at [437, 191] on div "180 170 160 150 140 130 120 110 100 90 80 70 60 50 40 30 20 10 0 -10 -20 -30 -4…" at bounding box center [479, 151] width 88 height 88
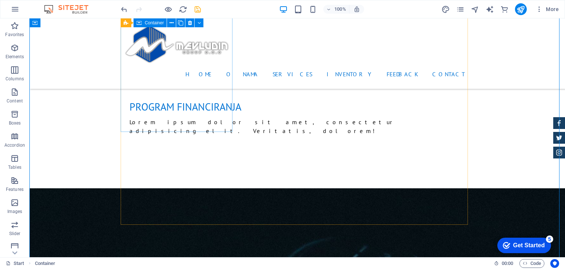
scroll to position [1067, 0]
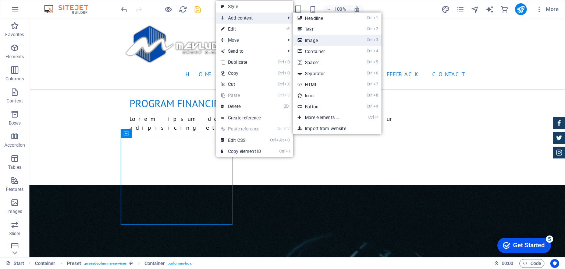
click at [311, 39] on link "Ctrl 3 Image" at bounding box center [323, 40] width 61 height 11
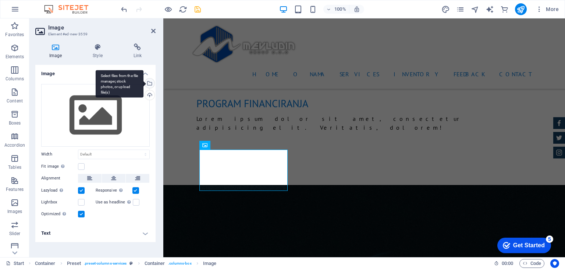
click at [152, 84] on div "Select files from the file manager, stock photos, or upload file(s)" at bounding box center [149, 83] width 11 height 11
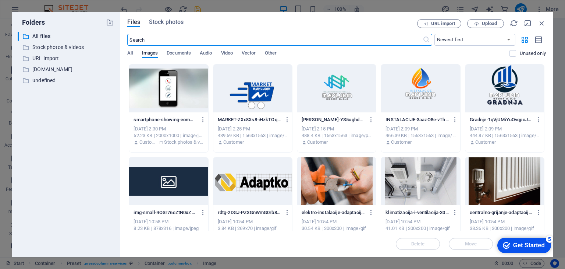
scroll to position [1202, 0]
click at [265, 93] on div at bounding box center [252, 88] width 79 height 48
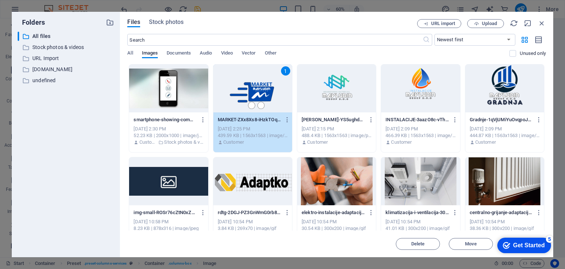
click at [242, 98] on div "1" at bounding box center [252, 88] width 79 height 48
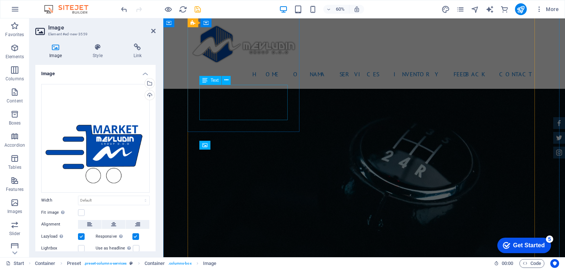
scroll to position [1067, 0]
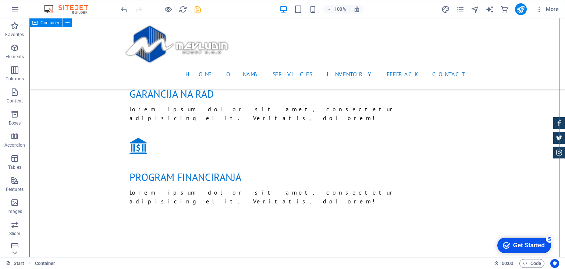
scroll to position [957, 0]
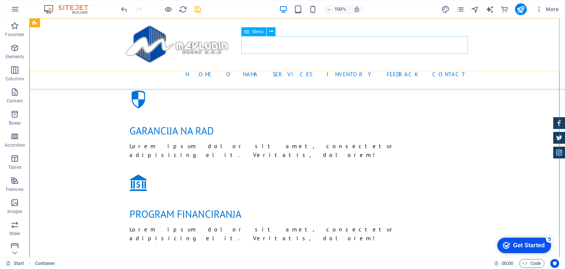
click at [326, 65] on nav "Home O NAMA Services Inventory Feedback Contact" at bounding box center [297, 74] width 347 height 18
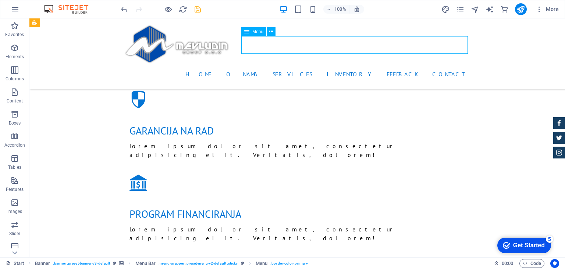
click at [326, 65] on nav "Home O NAMA Services Inventory Feedback Contact" at bounding box center [297, 74] width 347 height 18
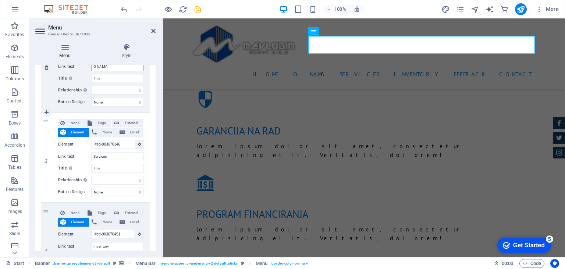
scroll to position [221, 0]
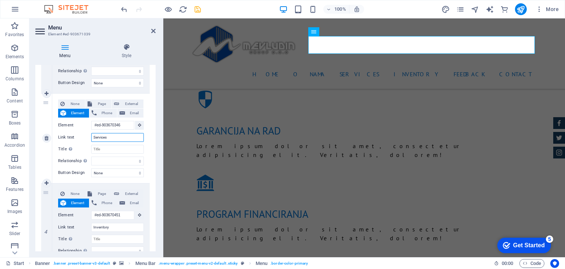
drag, startPoint x: 120, startPoint y: 137, endPoint x: 59, endPoint y: 133, distance: 61.2
click at [59, 133] on div "Link text Services" at bounding box center [101, 137] width 86 height 9
type input "POSLO"
select select
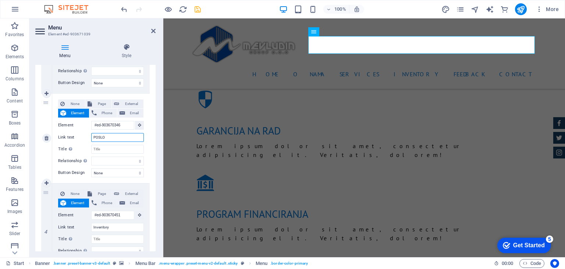
select select
type input "POSLOVN"
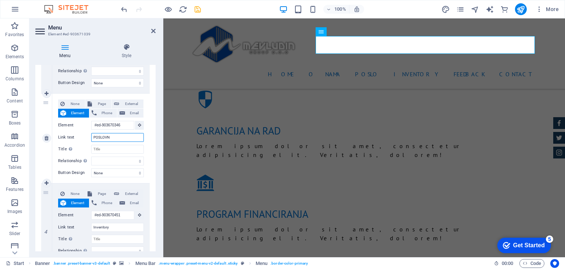
select select
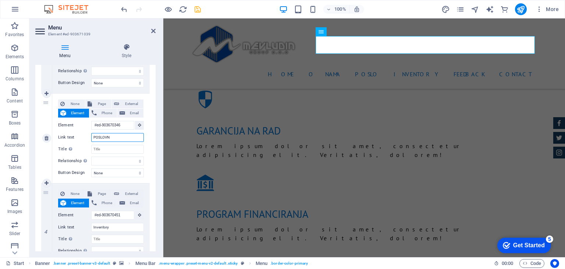
select select
type input "POSLOVNE JEDINICE"
select select
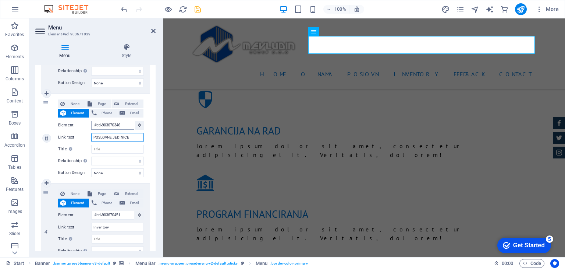
select select
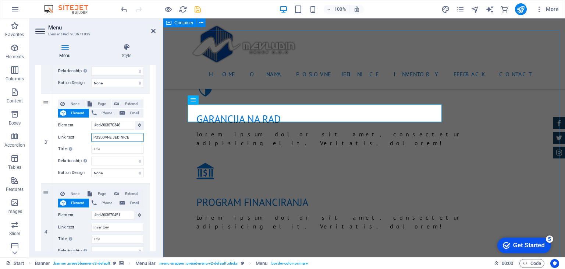
scroll to position [899, 0]
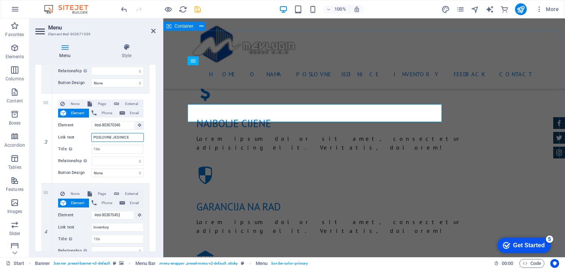
type input "POSLOVNE JEDINICE"
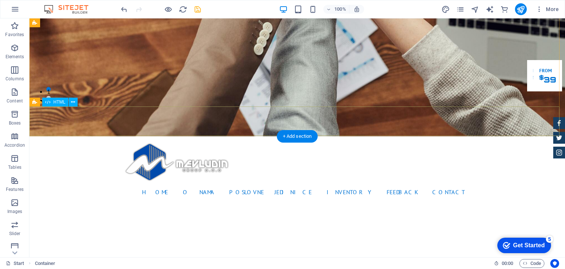
scroll to position [0, 0]
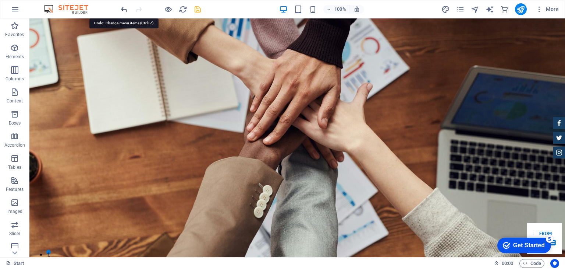
click at [124, 10] on icon "undo" at bounding box center [124, 9] width 8 height 8
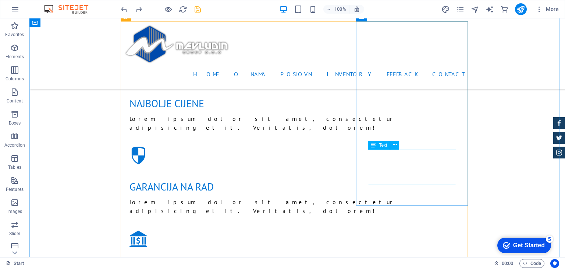
scroll to position [994, 0]
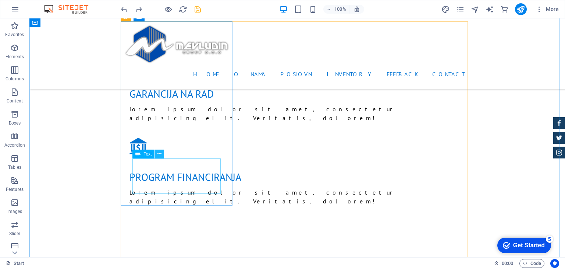
click at [160, 156] on icon at bounding box center [160, 154] width 4 height 8
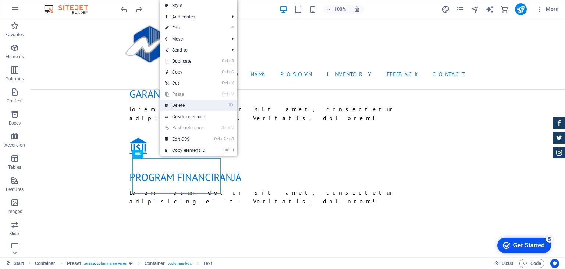
drag, startPoint x: 181, startPoint y: 104, endPoint x: 152, endPoint y: 86, distance: 34.5
click at [181, 104] on link "⌦ Delete" at bounding box center [184, 105] width 49 height 11
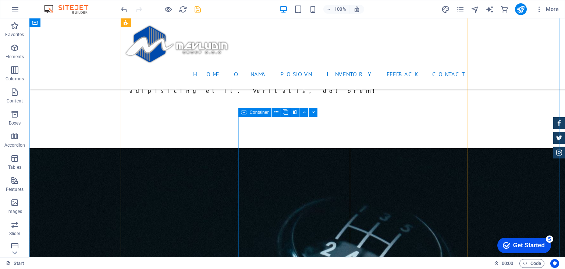
scroll to position [1067, 0]
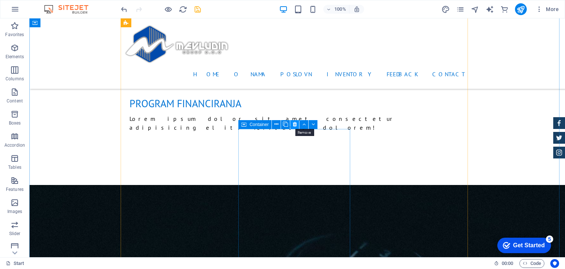
click at [294, 127] on icon at bounding box center [295, 124] width 4 height 8
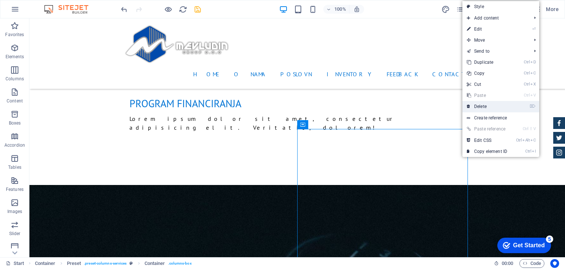
click at [479, 104] on link "⌦ Delete" at bounding box center [487, 106] width 49 height 11
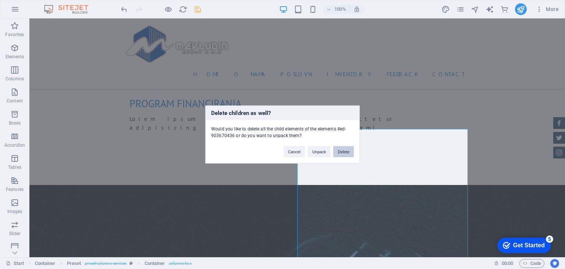
click at [342, 153] on button "Delete" at bounding box center [343, 151] width 21 height 11
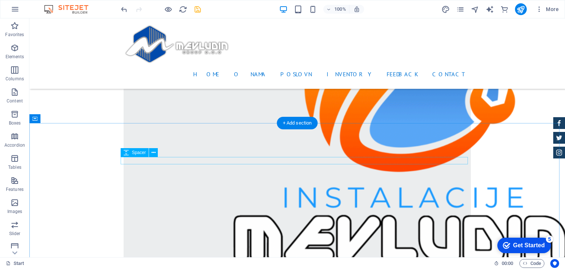
scroll to position [2355, 0]
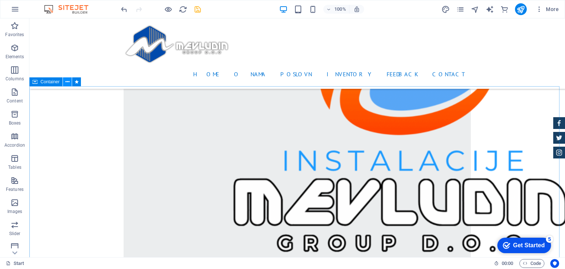
click at [68, 82] on icon at bounding box center [68, 82] width 4 height 8
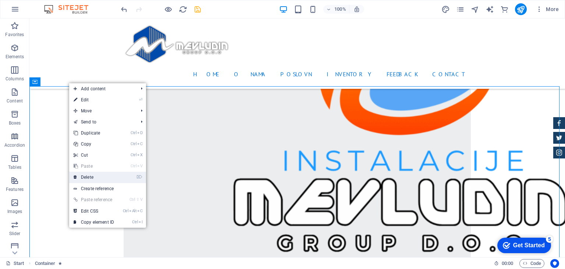
click at [86, 176] on link "⌦ Delete" at bounding box center [93, 176] width 49 height 11
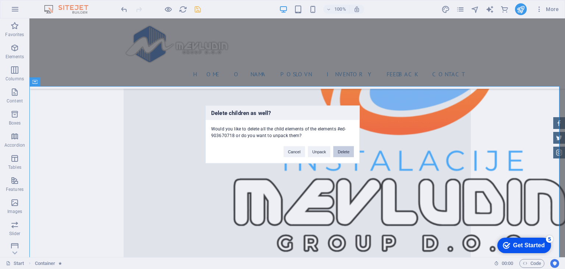
click at [347, 150] on button "Delete" at bounding box center [343, 151] width 21 height 11
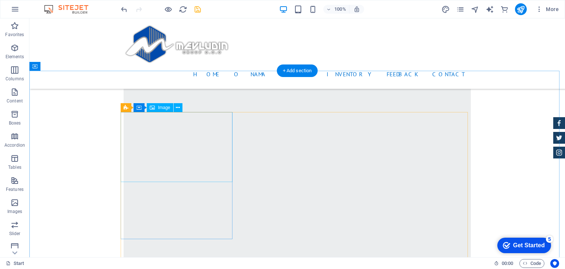
scroll to position [1987, 0]
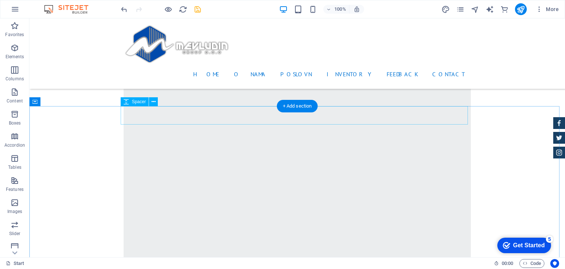
drag, startPoint x: 125, startPoint y: 123, endPoint x: 121, endPoint y: 123, distance: 4.4
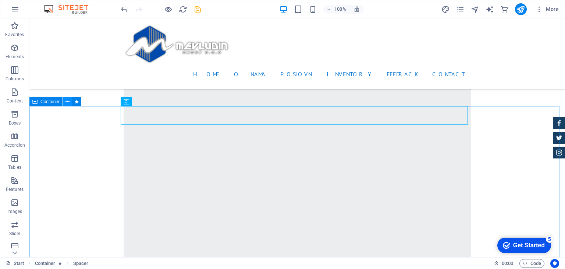
click at [67, 104] on icon at bounding box center [68, 102] width 4 height 8
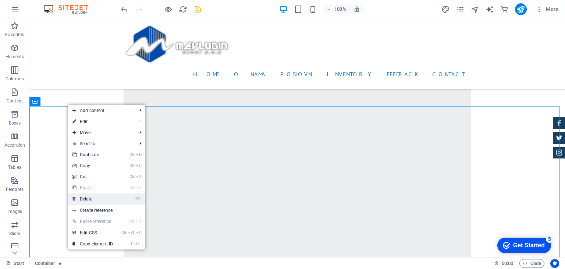
click at [91, 198] on link "⌦ Delete" at bounding box center [92, 198] width 49 height 11
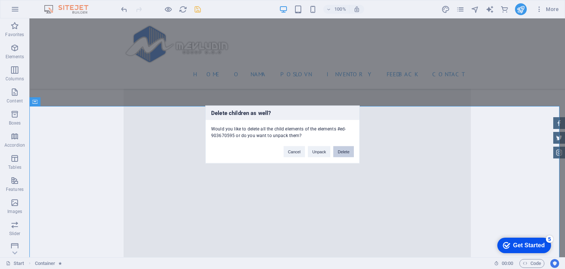
click at [354, 151] on button "Delete" at bounding box center [343, 151] width 21 height 11
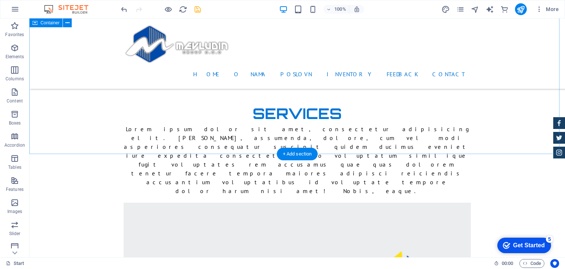
scroll to position [1472, 0]
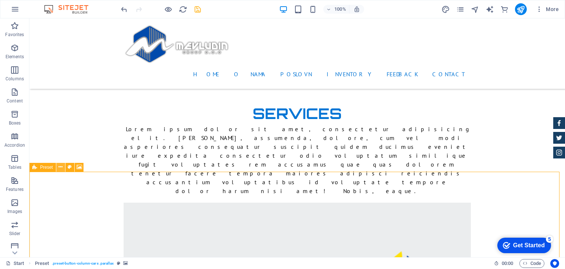
click at [60, 166] on icon at bounding box center [61, 167] width 4 height 8
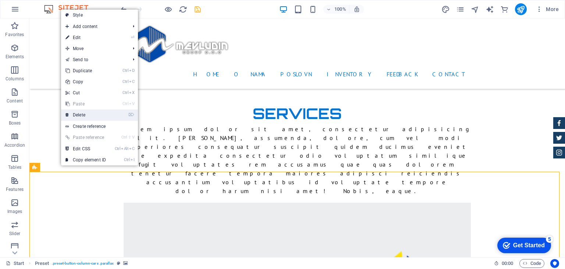
click at [92, 115] on link "⌦ Delete" at bounding box center [85, 114] width 49 height 11
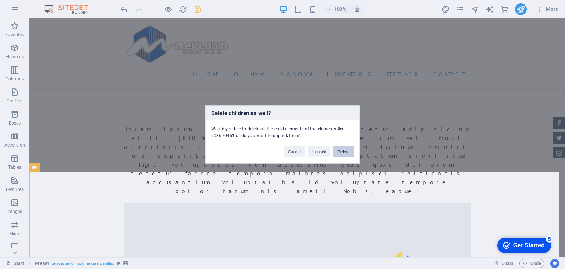
click at [339, 149] on button "Delete" at bounding box center [343, 151] width 21 height 11
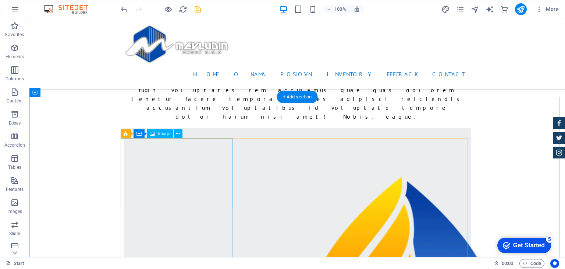
scroll to position [1546, 0]
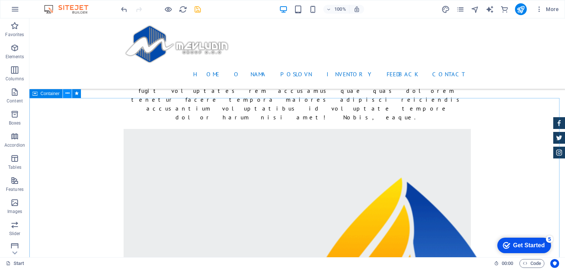
click at [68, 96] on icon at bounding box center [68, 93] width 4 height 8
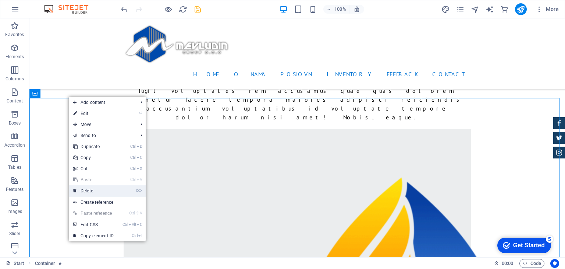
click at [90, 188] on link "⌦ Delete" at bounding box center [93, 190] width 49 height 11
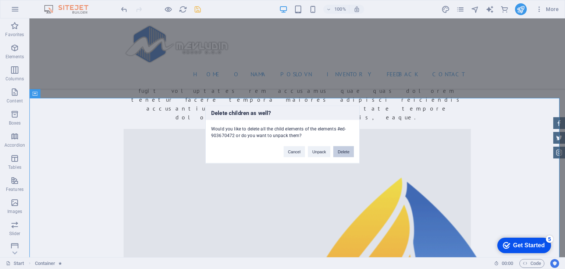
click at [345, 153] on button "Delete" at bounding box center [343, 151] width 21 height 11
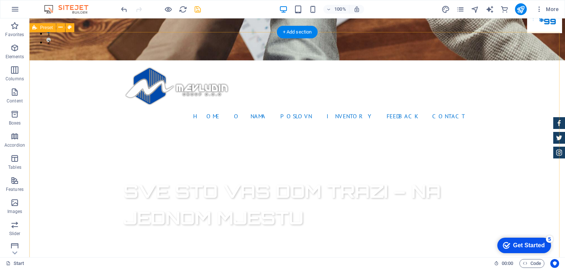
scroll to position [258, 0]
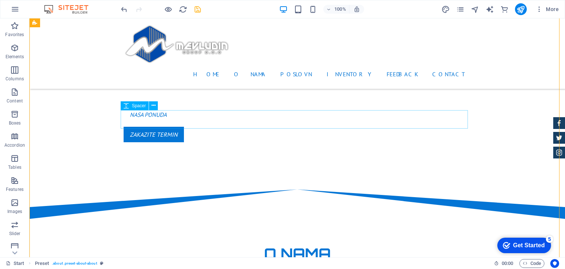
scroll to position [368, 0]
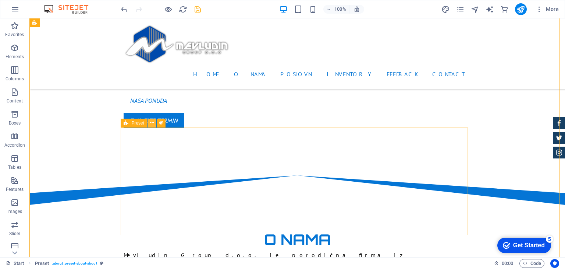
click at [150, 123] on icon at bounding box center [152, 123] width 4 height 8
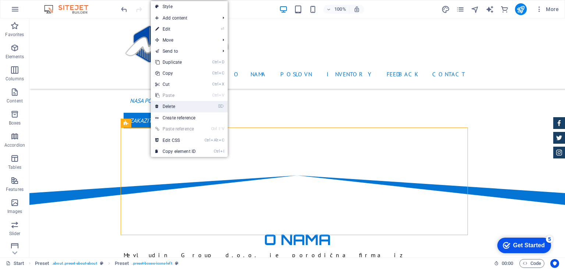
click at [167, 109] on link "⌦ Delete" at bounding box center [175, 106] width 49 height 11
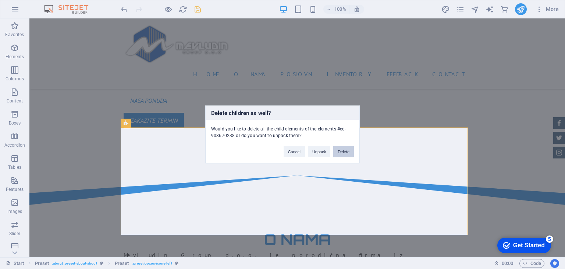
click at [346, 151] on button "Delete" at bounding box center [343, 151] width 21 height 11
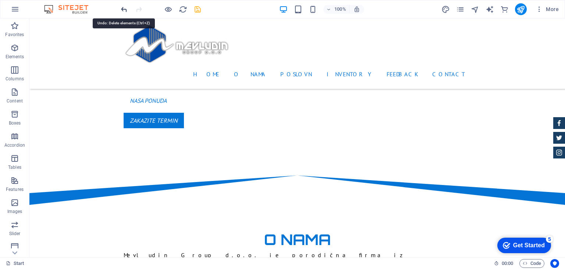
click at [125, 11] on icon "undo" at bounding box center [124, 9] width 8 height 8
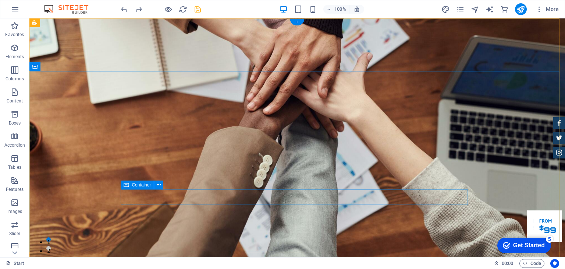
scroll to position [0, 0]
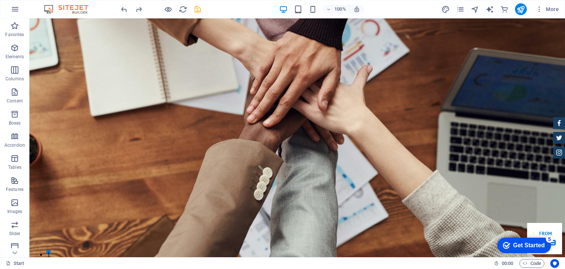
click at [196, 8] on icon "save" at bounding box center [198, 9] width 8 height 8
